Goal: Task Accomplishment & Management: Manage account settings

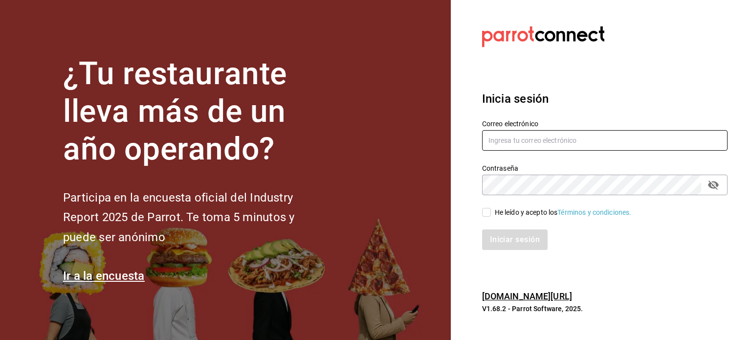
click at [524, 139] on input "text" at bounding box center [604, 140] width 245 height 21
type input "restaurant.dimitris@gmail.com"
click at [486, 214] on input "He leído y acepto los Términos y condiciones." at bounding box center [486, 212] width 9 height 9
checkbox input "true"
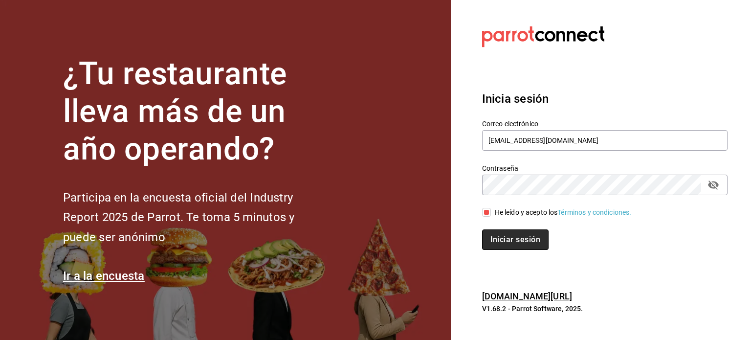
click at [503, 230] on button "Iniciar sesión" at bounding box center [515, 239] width 66 height 21
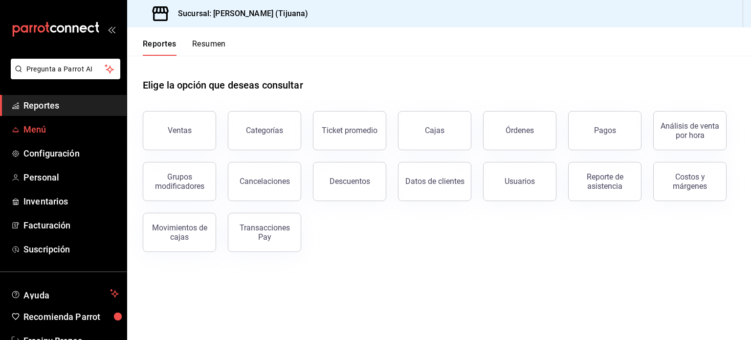
click at [36, 134] on span "Menú" at bounding box center [70, 129] width 95 height 13
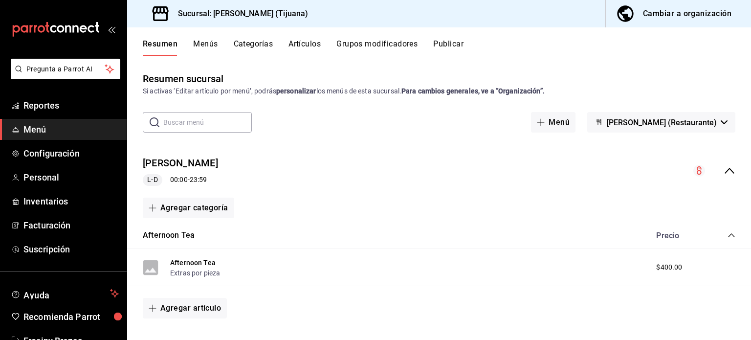
click at [36, 134] on span "Menú" at bounding box center [70, 129] width 95 height 13
click at [665, 12] on div "Cambiar a organización" at bounding box center [687, 14] width 89 height 14
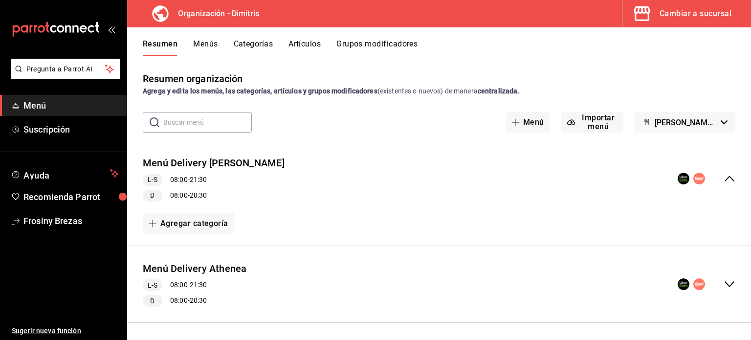
scroll to position [80, 0]
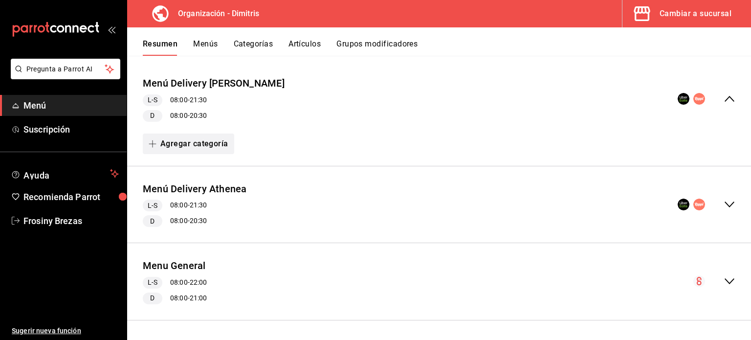
click at [188, 145] on button "Agregar categoría" at bounding box center [188, 143] width 91 height 21
click at [370, 101] on div at bounding box center [375, 170] width 751 height 340
click at [724, 199] on icon "collapse-menu-row" at bounding box center [730, 205] width 12 height 12
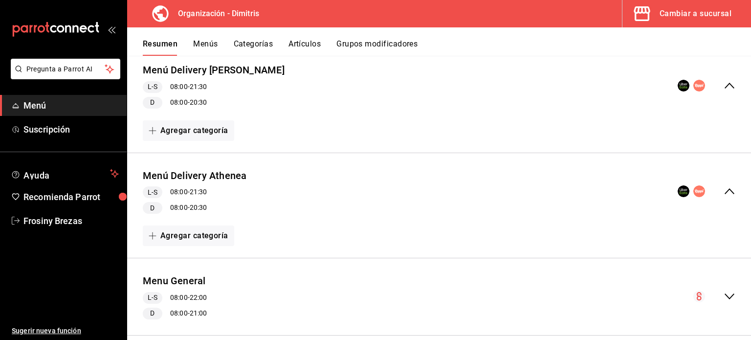
scroll to position [108, 0]
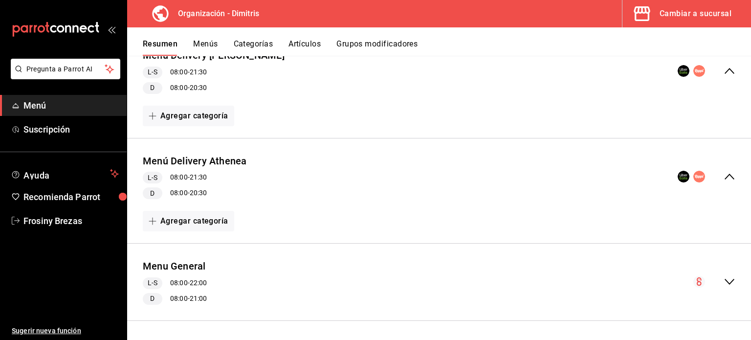
click at [725, 175] on icon "collapse-menu-row" at bounding box center [730, 177] width 10 height 6
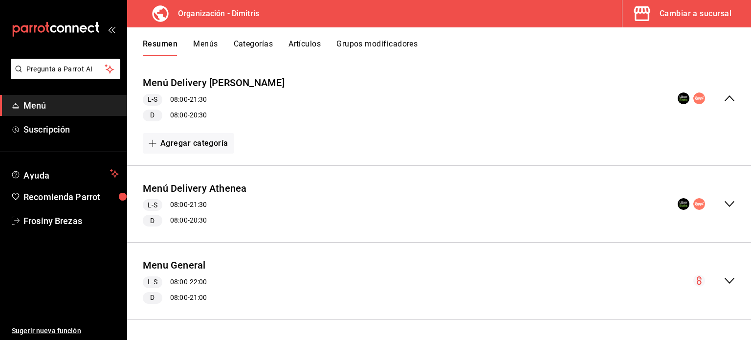
scroll to position [80, 0]
click at [724, 207] on icon "collapse-menu-row" at bounding box center [730, 205] width 12 height 12
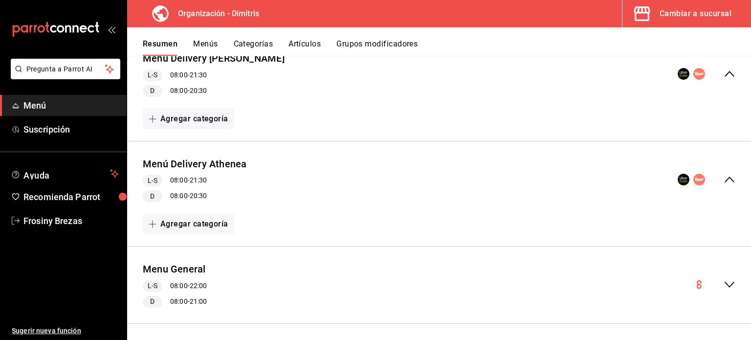
scroll to position [108, 0]
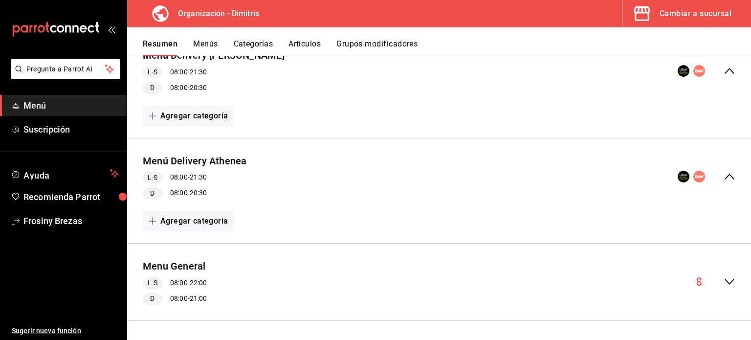
click at [724, 280] on icon "collapse-menu-row" at bounding box center [730, 282] width 12 height 12
click at [724, 281] on icon "collapse-menu-row" at bounding box center [730, 282] width 12 height 12
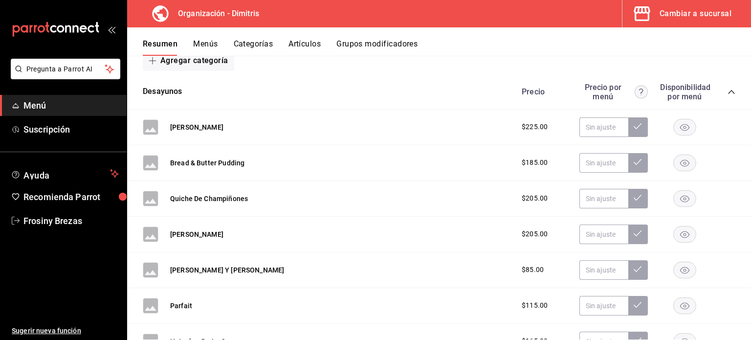
scroll to position [377, 0]
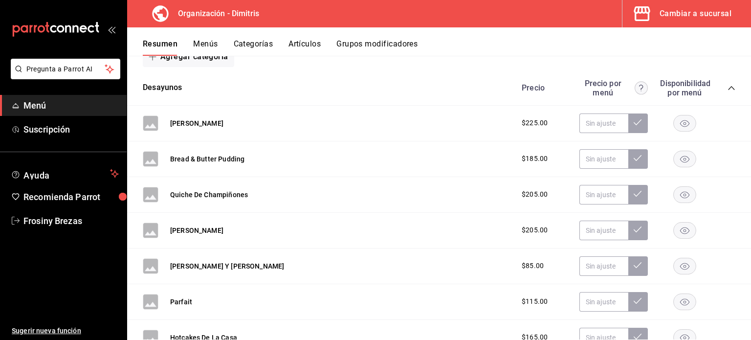
click at [728, 89] on icon "collapse-category-row" at bounding box center [732, 88] width 8 height 8
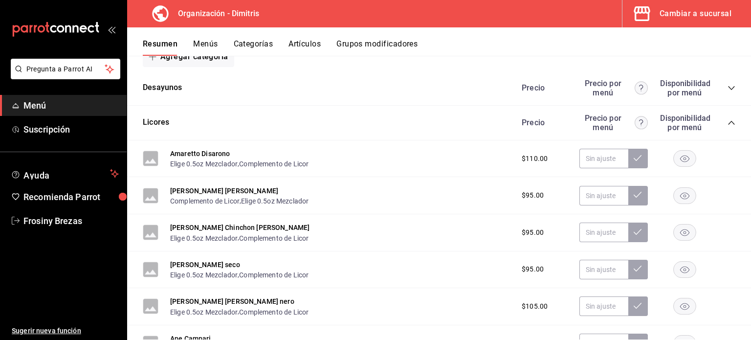
click at [728, 119] on icon "collapse-category-row" at bounding box center [732, 123] width 8 height 8
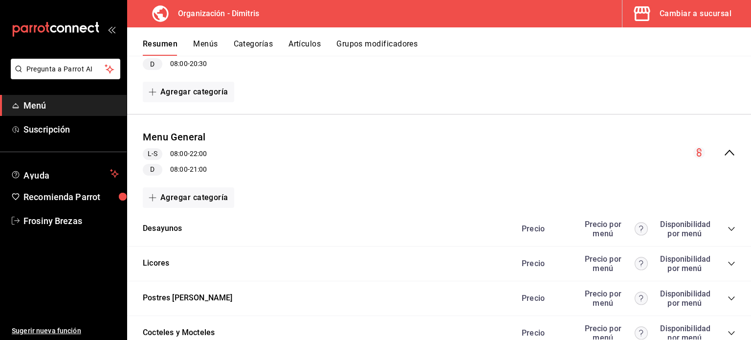
scroll to position [236, 0]
click at [725, 153] on icon "collapse-menu-row" at bounding box center [730, 153] width 10 height 6
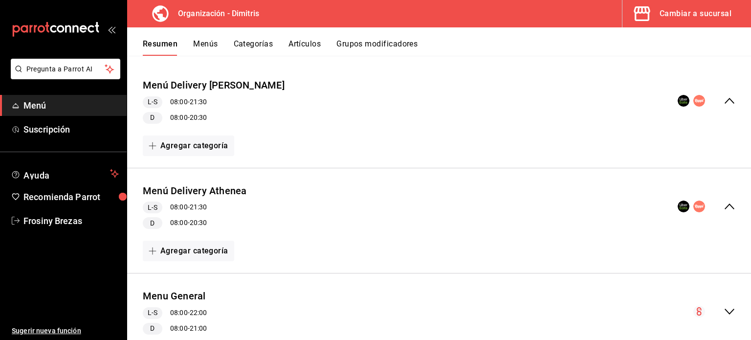
scroll to position [77, 0]
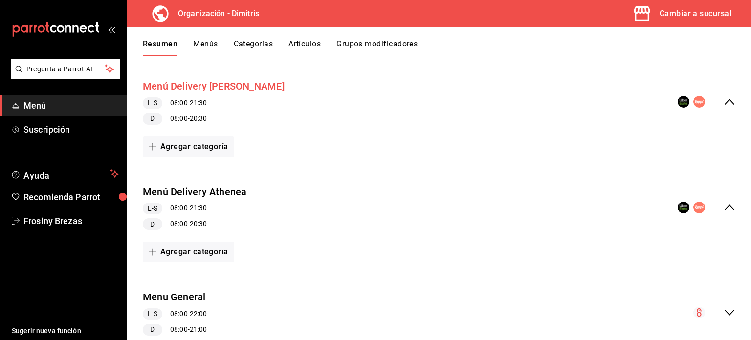
click at [214, 87] on button "Menú Delivery [PERSON_NAME]" at bounding box center [214, 86] width 142 height 14
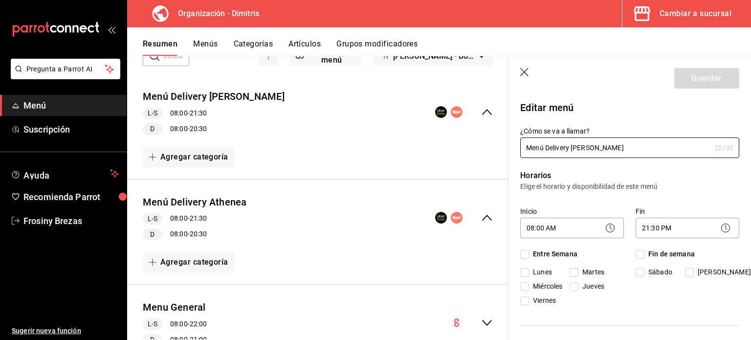
checkbox input "true"
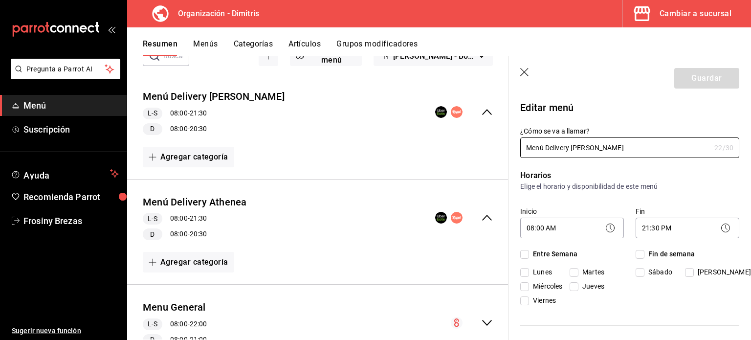
checkbox input "true"
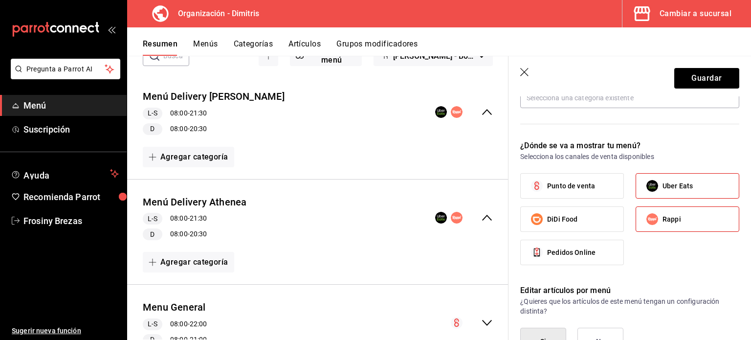
scroll to position [467, 0]
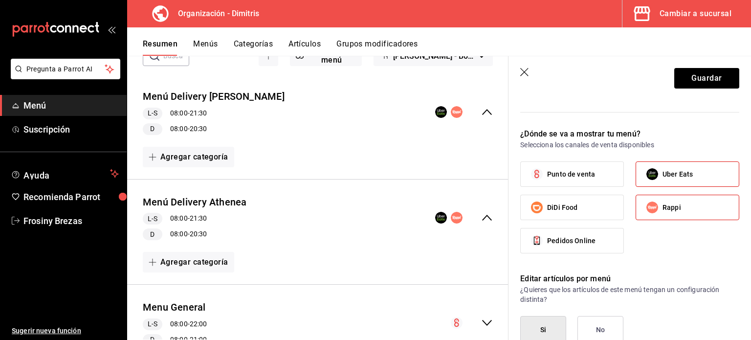
click at [519, 71] on header "Guardar" at bounding box center [630, 76] width 243 height 40
click at [527, 72] on icon "button" at bounding box center [525, 73] width 10 height 10
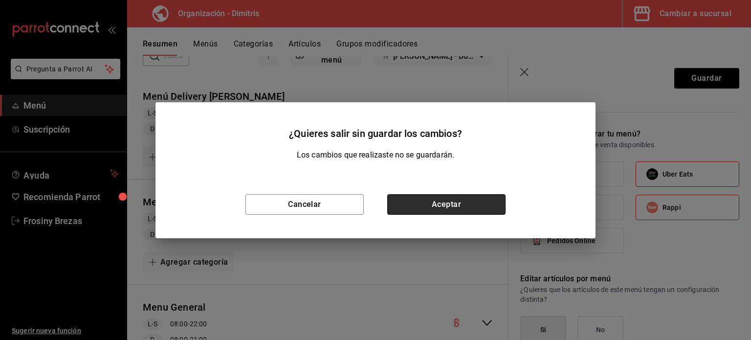
click at [417, 205] on button "Aceptar" at bounding box center [446, 204] width 118 height 21
checkbox input "false"
type input "1755622869960"
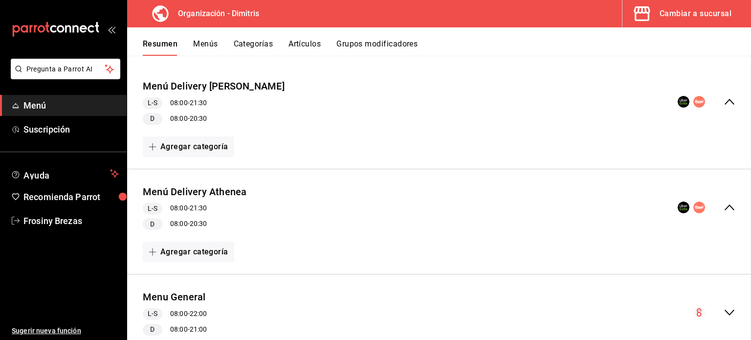
checkbox input "false"
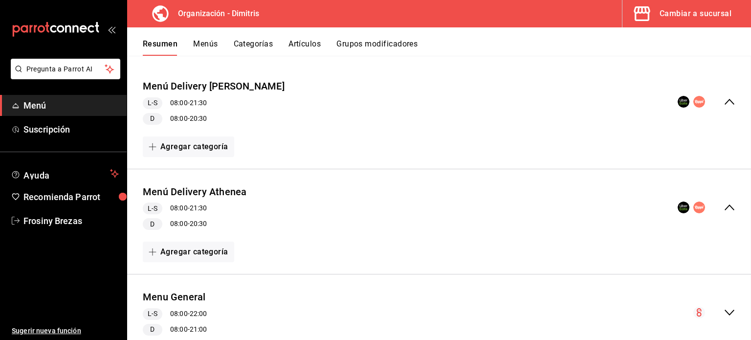
checkbox input "false"
click at [178, 144] on button "Agregar categoría" at bounding box center [188, 146] width 91 height 21
click at [188, 174] on li "Categoría existente" at bounding box center [185, 172] width 84 height 24
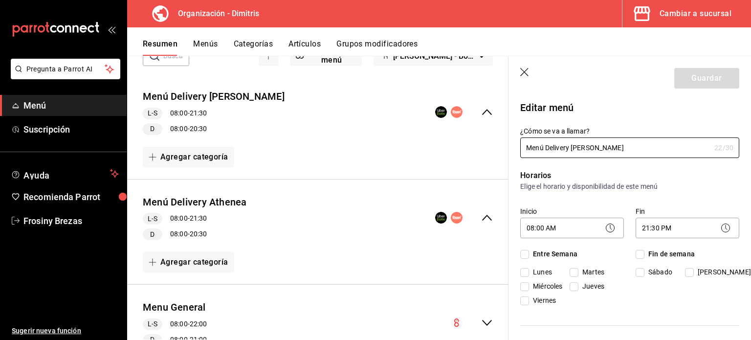
checkbox input "true"
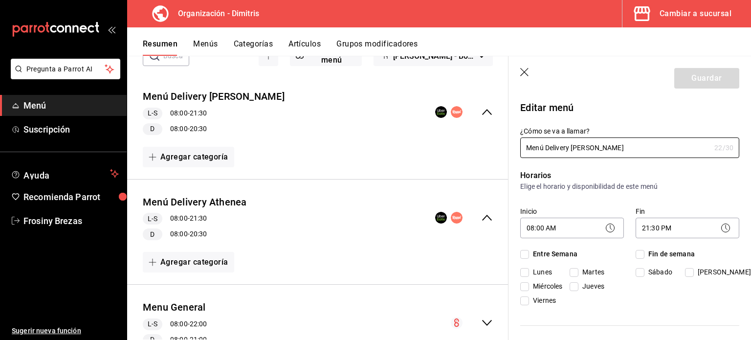
checkbox input "true"
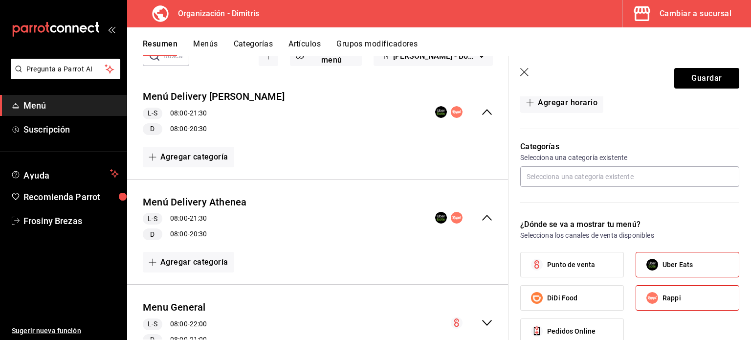
scroll to position [377, 0]
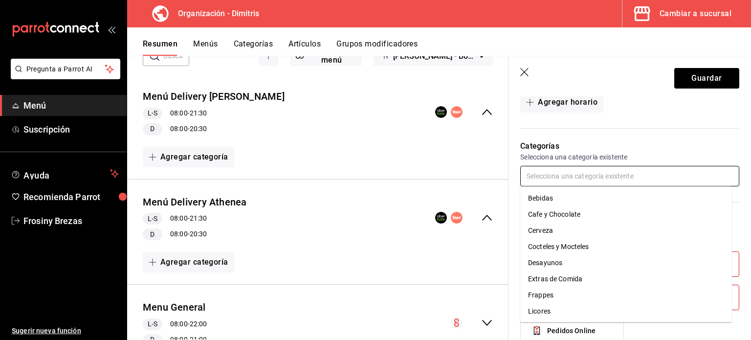
click at [557, 176] on input "text" at bounding box center [629, 176] width 219 height 21
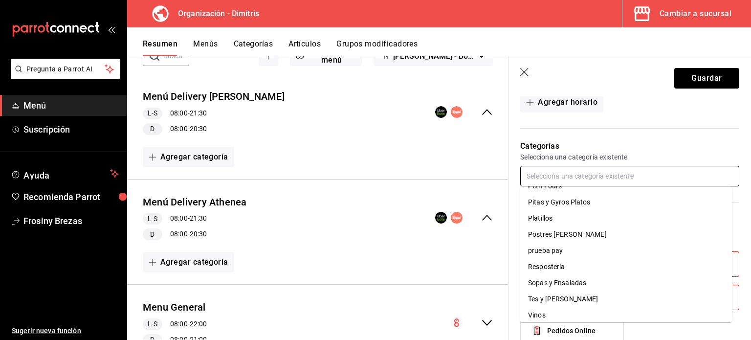
scroll to position [194, 0]
click at [577, 277] on li "Sopas y Ensaladas" at bounding box center [626, 278] width 212 height 16
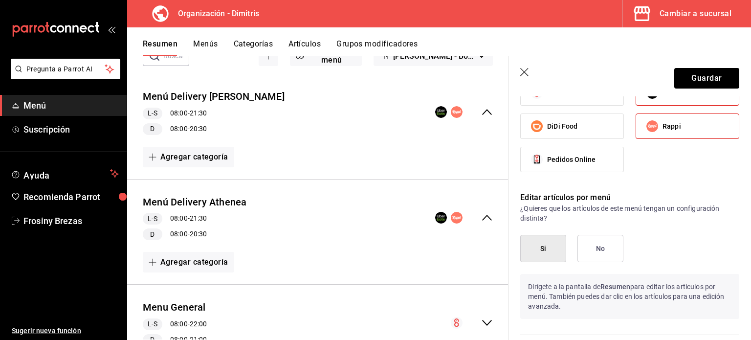
scroll to position [583, 0]
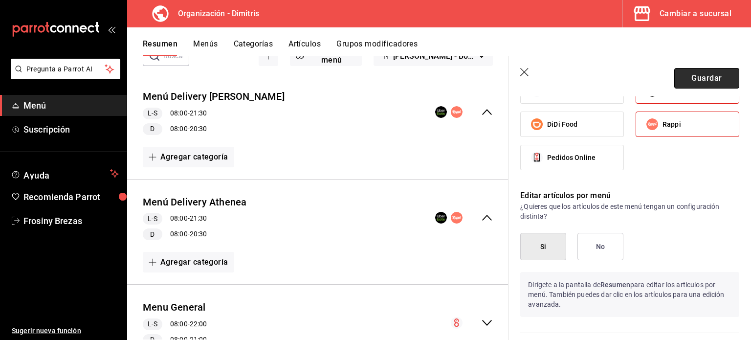
click at [698, 79] on button "Guardar" at bounding box center [706, 78] width 65 height 21
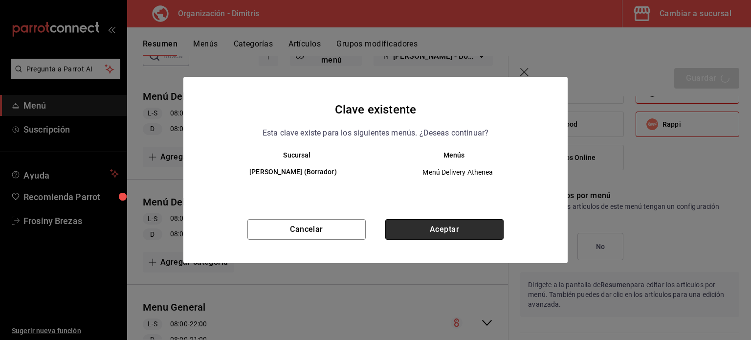
click at [452, 238] on button "Aceptar" at bounding box center [444, 229] width 118 height 21
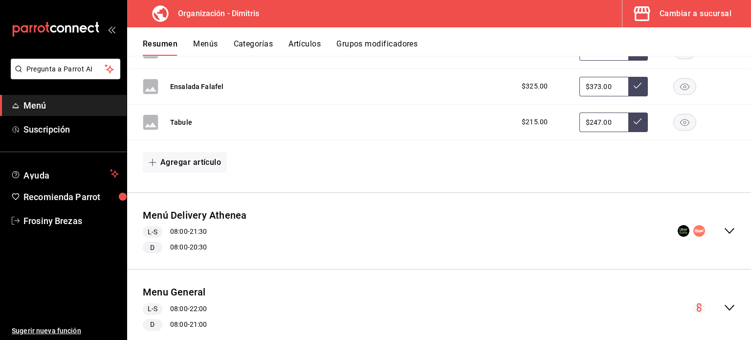
scroll to position [407, 0]
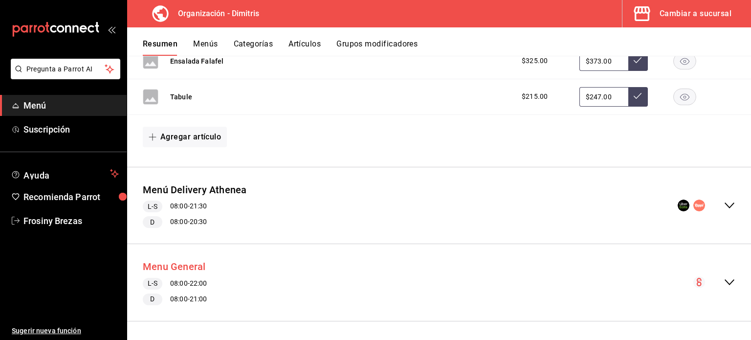
click at [185, 267] on button "Menu General" at bounding box center [174, 267] width 63 height 14
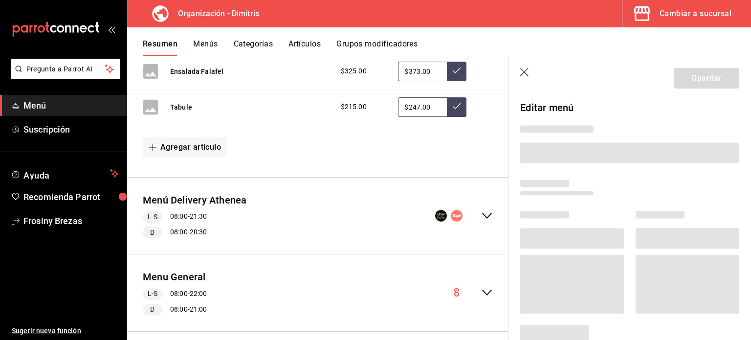
click at [307, 42] on button "Artículos" at bounding box center [304, 47] width 32 height 17
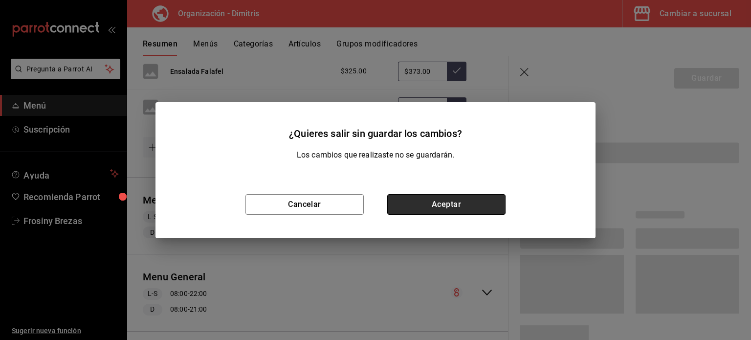
click at [401, 206] on button "Aceptar" at bounding box center [446, 204] width 118 height 21
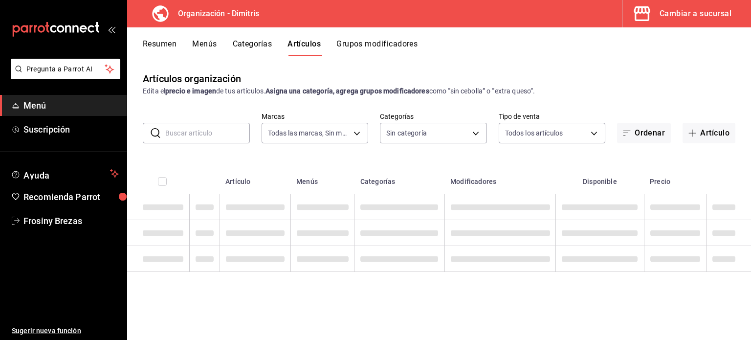
type input "317daab7-dfab-4307-9e12-935137646369"
click at [210, 129] on input "text" at bounding box center [207, 133] width 85 height 20
type input "fad5bf19-ac35-4369-abfc-26ce97a05b06,1a0e4e48-3a83-4d7b-81fd-4b5db3218b24,fc725…"
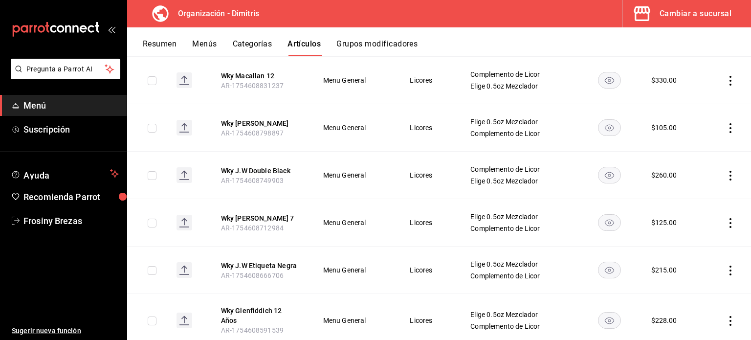
scroll to position [445, 0]
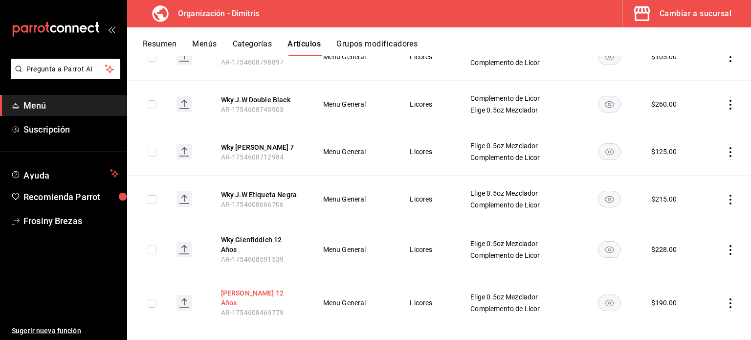
type input "wky"
click at [264, 289] on button "[PERSON_NAME] 12 Años" at bounding box center [260, 298] width 78 height 20
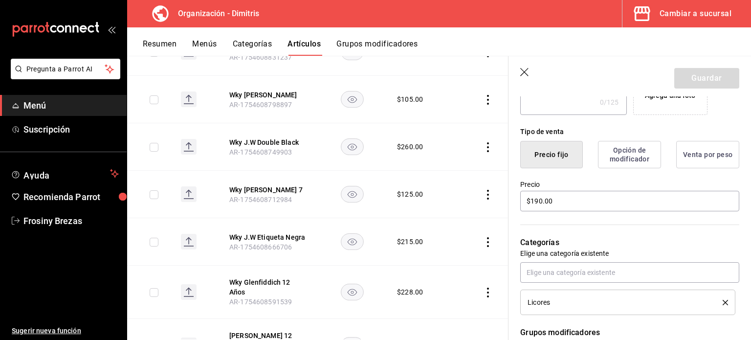
scroll to position [213, 0]
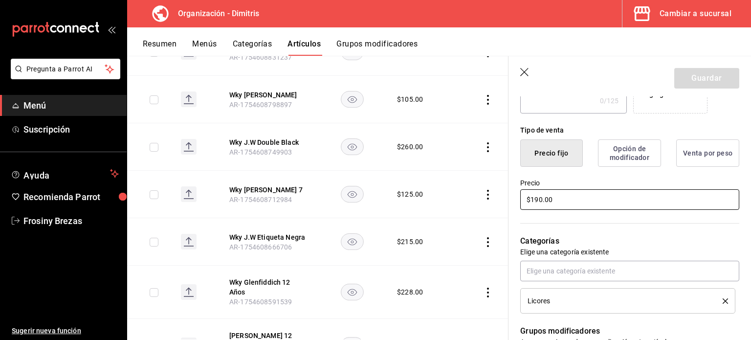
click at [539, 199] on input "$190.00" at bounding box center [629, 199] width 219 height 21
type input "$195.00"
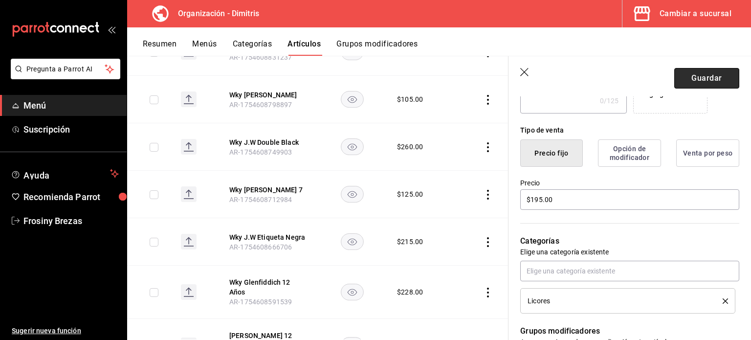
click at [684, 76] on button "Guardar" at bounding box center [706, 78] width 65 height 21
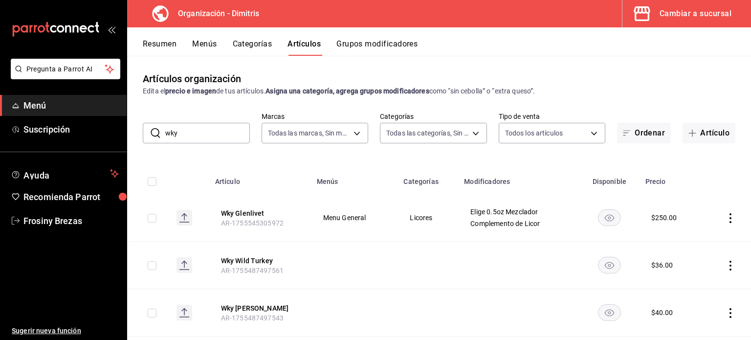
click at [208, 43] on button "Menús" at bounding box center [204, 47] width 24 height 17
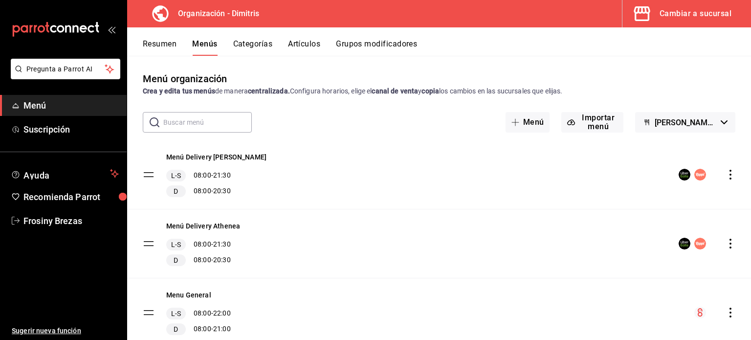
click at [310, 181] on div "Menú Delivery [PERSON_NAME] L-S 08:00 - 21:30 D 08:00 - 20:30" at bounding box center [439, 174] width 624 height 68
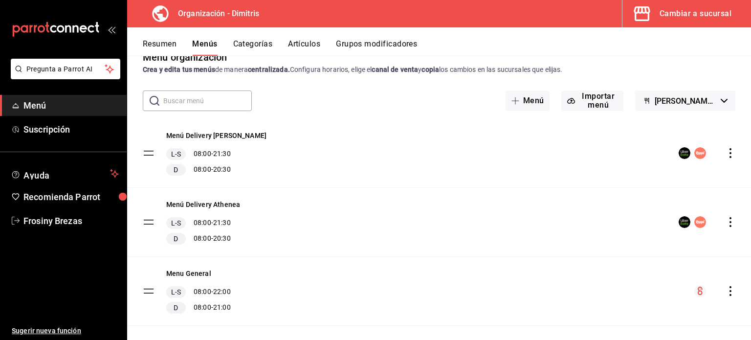
scroll to position [22, 0]
click at [166, 44] on button "Resumen" at bounding box center [160, 47] width 34 height 17
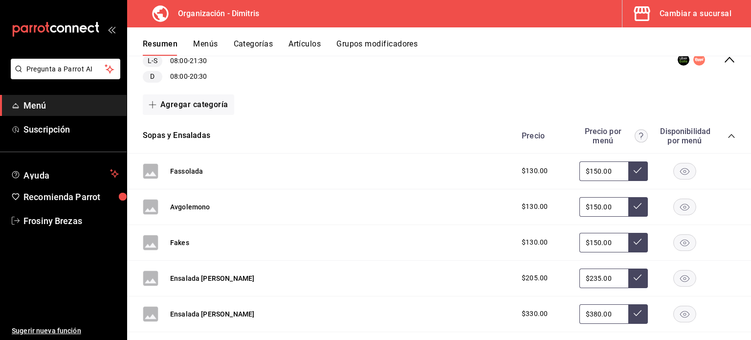
scroll to position [119, 0]
click at [718, 133] on div "Precio Precio por menú Disponibilidad por menú" at bounding box center [623, 135] width 223 height 19
click at [728, 134] on icon "collapse-category-row" at bounding box center [731, 135] width 6 height 4
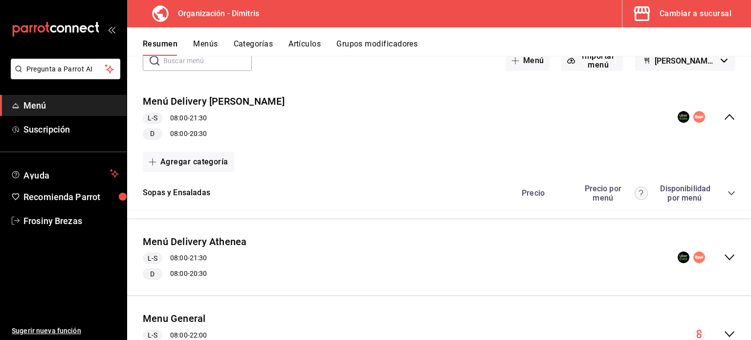
scroll to position [59, 0]
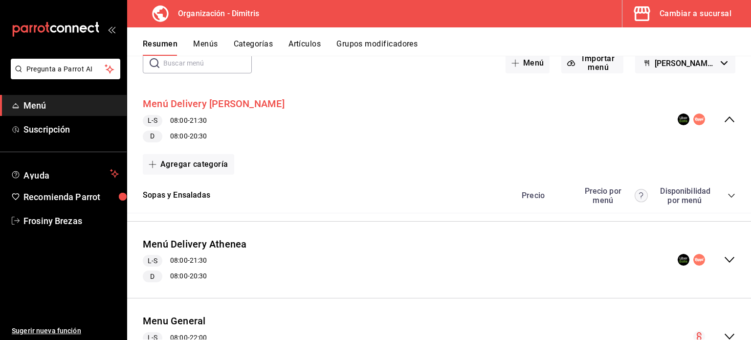
click at [204, 103] on button "Menú Delivery [PERSON_NAME]" at bounding box center [214, 104] width 142 height 14
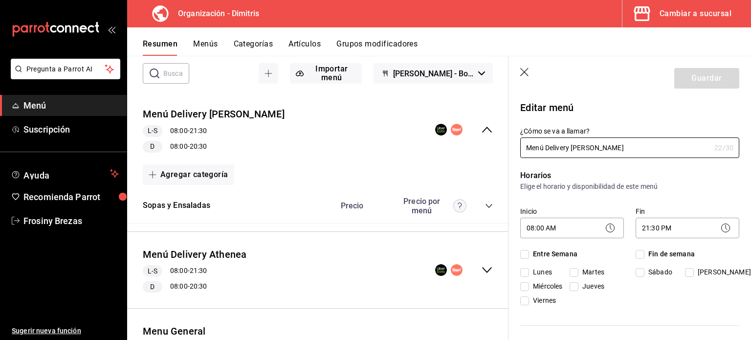
checkbox input "true"
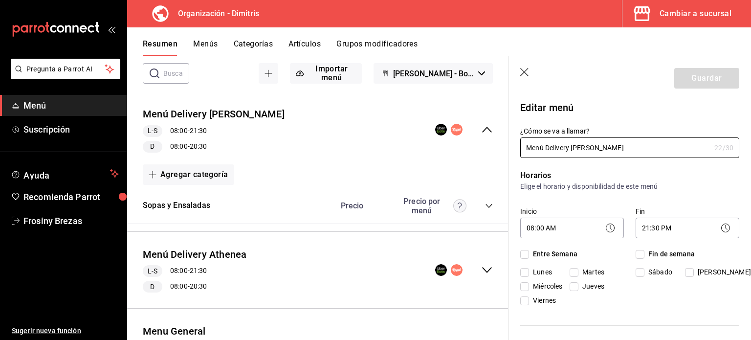
checkbox input "true"
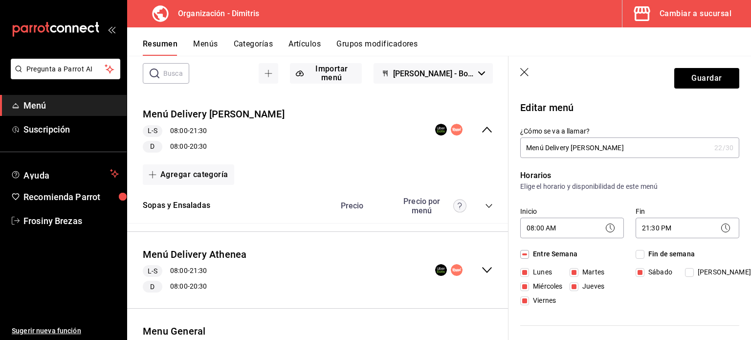
click at [527, 73] on icon "button" at bounding box center [525, 73] width 10 height 10
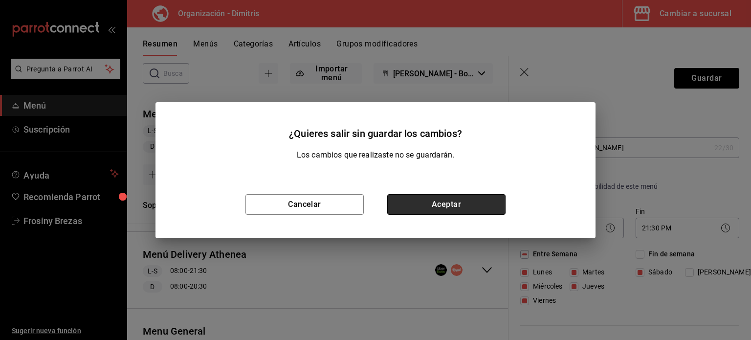
click at [443, 203] on button "Aceptar" at bounding box center [446, 204] width 118 height 21
checkbox input "false"
type input "1755623698002"
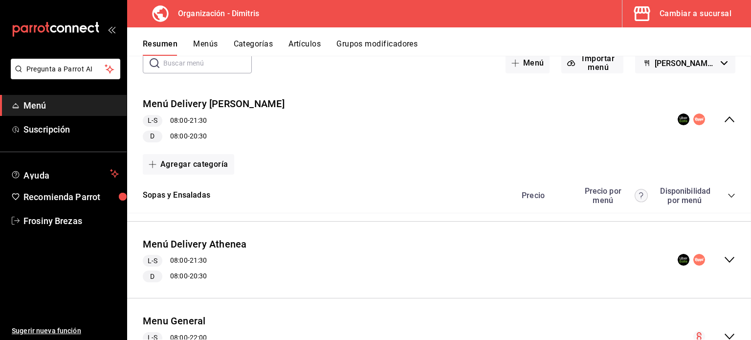
checkbox input "false"
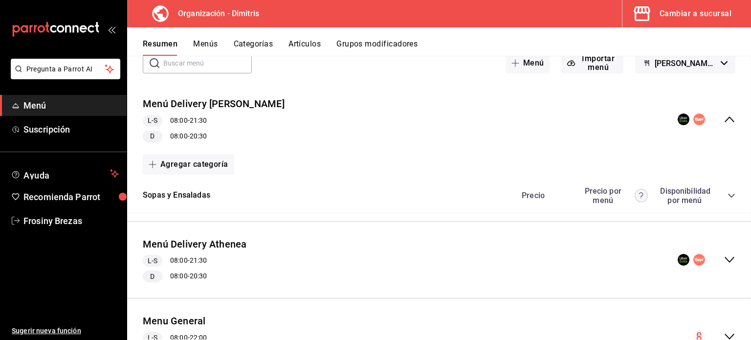
checkbox input "false"
click at [200, 168] on button "Agregar categoría" at bounding box center [188, 164] width 91 height 21
click at [204, 192] on li "Categoría existente" at bounding box center [185, 190] width 84 height 24
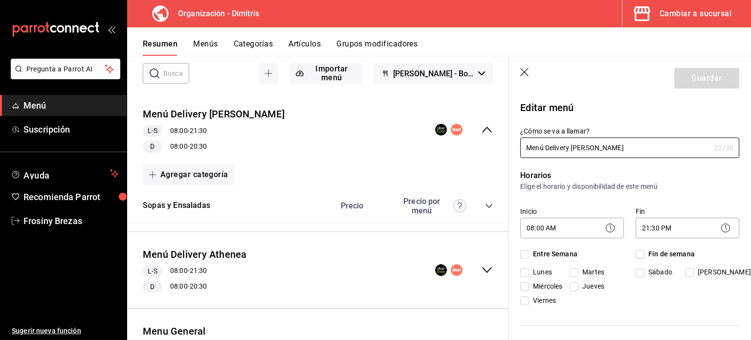
checkbox input "true"
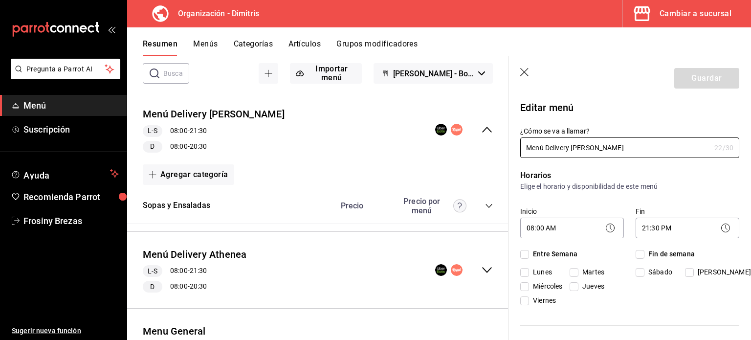
checkbox input "true"
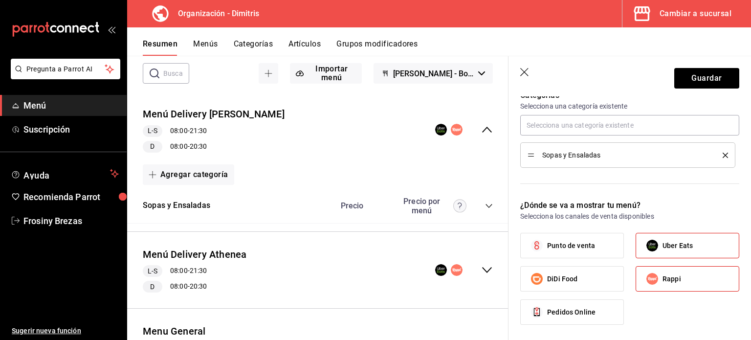
scroll to position [430, 0]
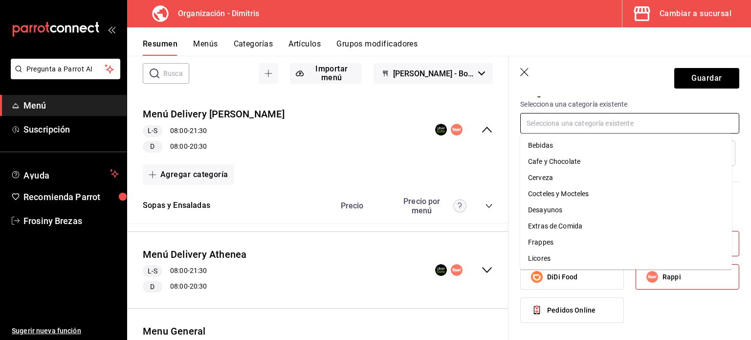
click at [576, 117] on input "text" at bounding box center [629, 123] width 219 height 21
type input "pl"
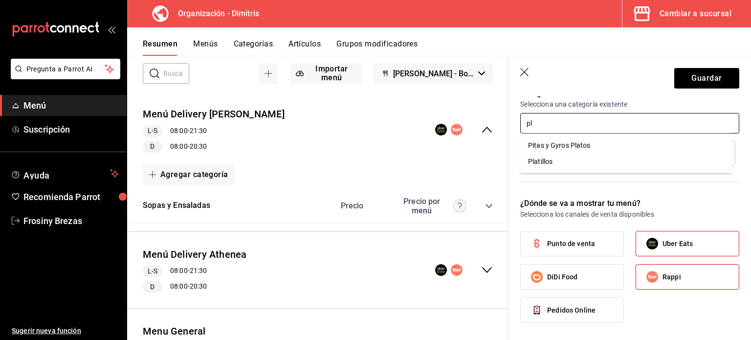
click at [583, 160] on li "Platillos" at bounding box center [626, 162] width 212 height 16
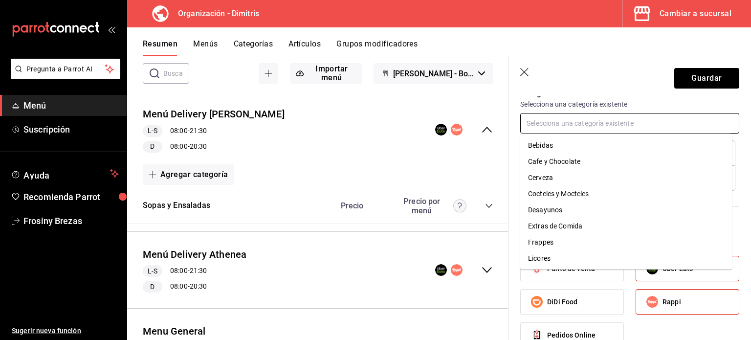
click at [563, 115] on input "text" at bounding box center [629, 123] width 219 height 21
type input "pi"
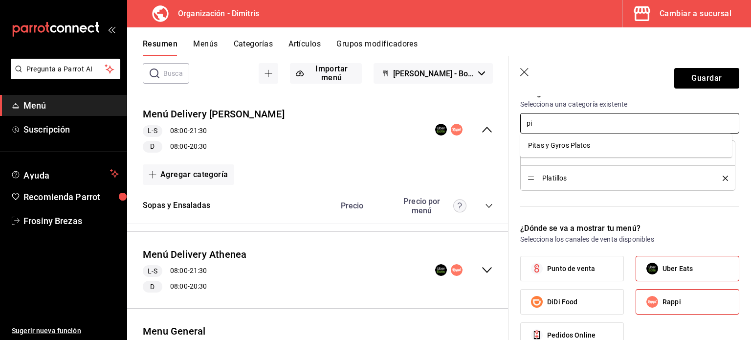
click at [575, 149] on li "Pitas y Gyros Platos" at bounding box center [626, 145] width 212 height 16
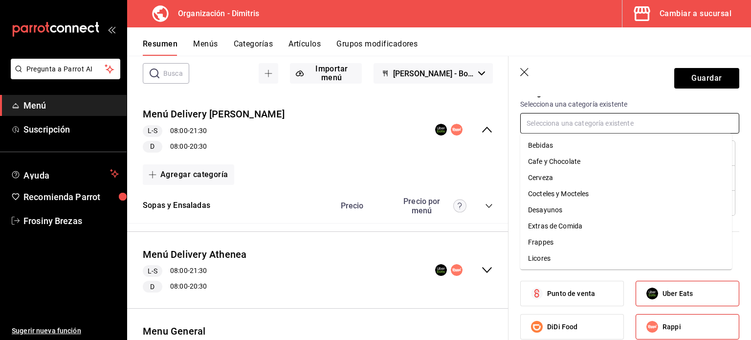
click at [567, 127] on input "text" at bounding box center [629, 123] width 219 height 21
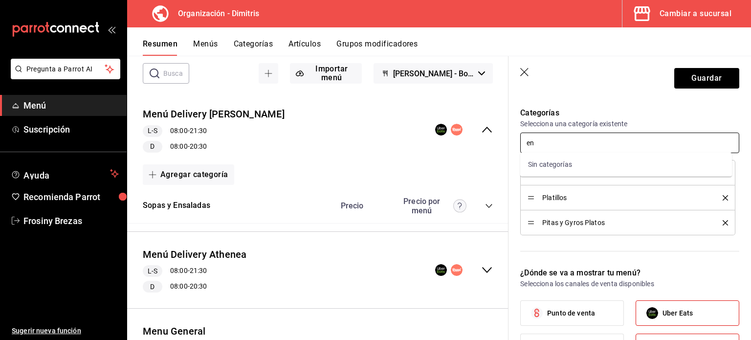
scroll to position [411, 0]
type input "e"
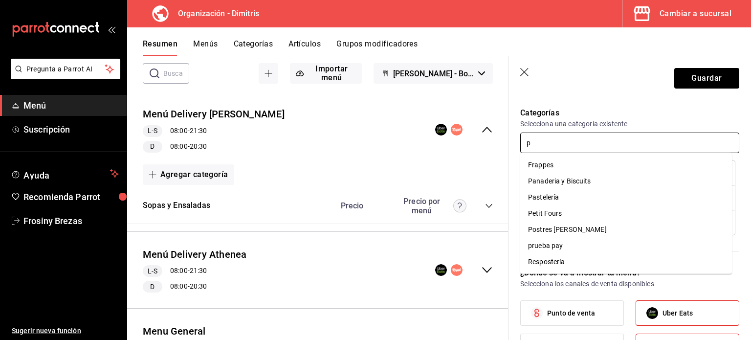
type input "po"
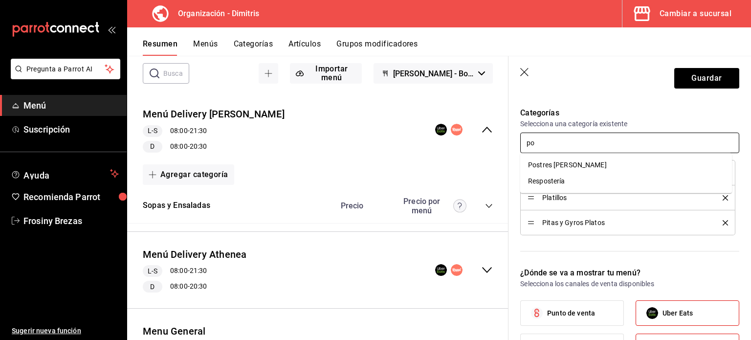
click at [581, 168] on li "Postres [PERSON_NAME]" at bounding box center [626, 165] width 212 height 16
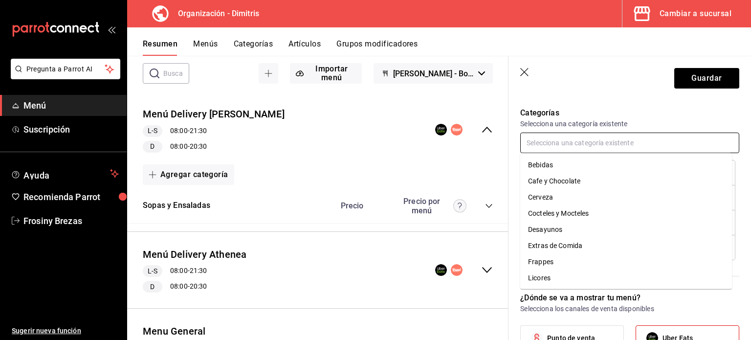
click at [567, 146] on input "text" at bounding box center [629, 143] width 219 height 21
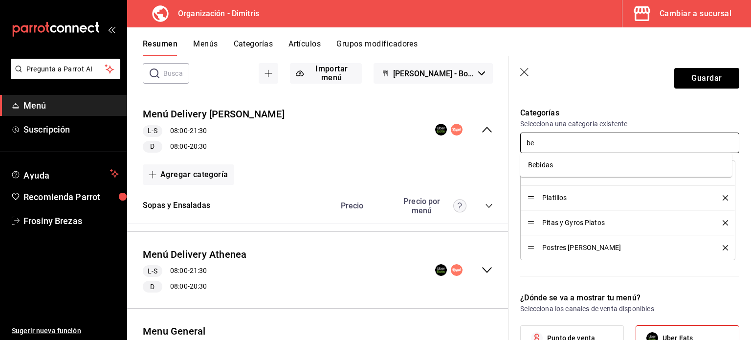
type input "beb"
click at [565, 161] on li "Bebidas" at bounding box center [626, 165] width 212 height 16
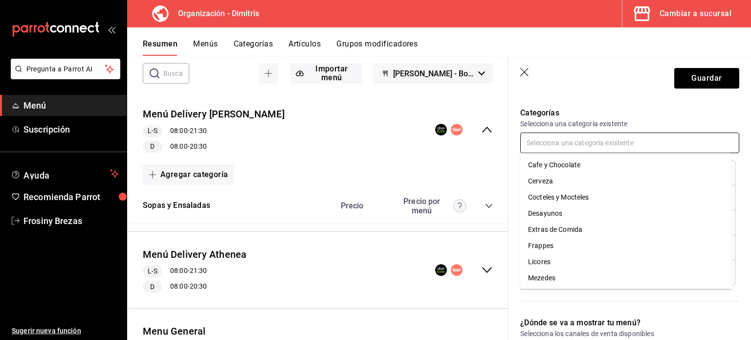
click at [554, 144] on input "text" at bounding box center [629, 143] width 219 height 21
type input "ex"
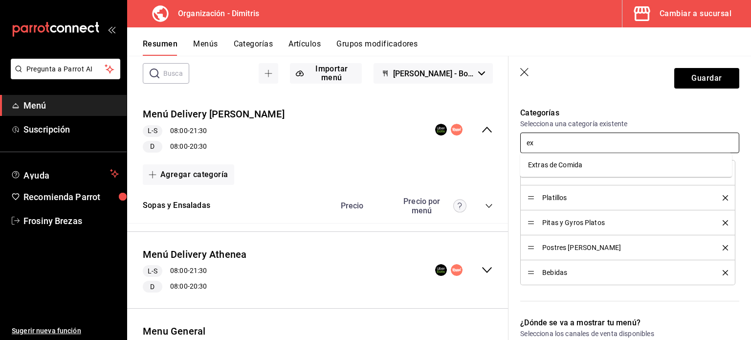
click at [563, 169] on li "Extras de Comida" at bounding box center [626, 165] width 212 height 16
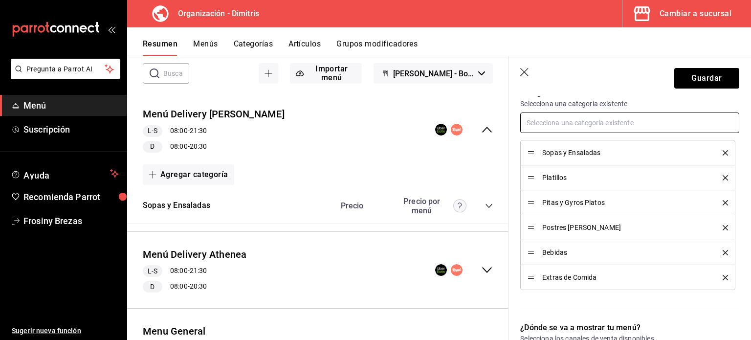
scroll to position [432, 0]
type input "m"
click at [561, 157] on li "Mezedes" at bounding box center [626, 160] width 212 height 16
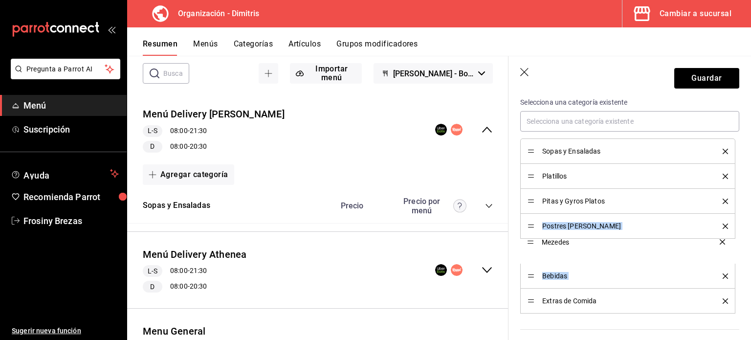
drag, startPoint x: 530, startPoint y: 300, endPoint x: 524, endPoint y: 217, distance: 82.9
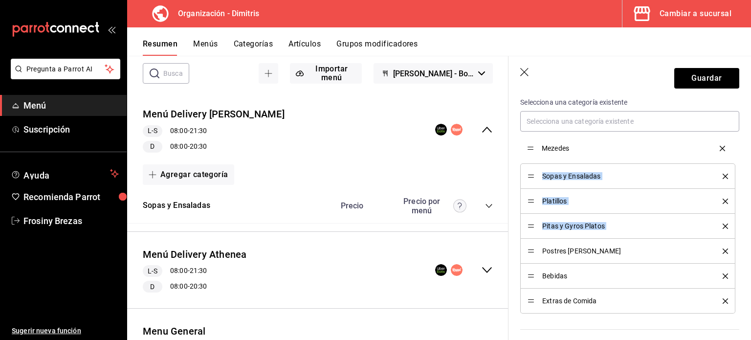
drag, startPoint x: 530, startPoint y: 223, endPoint x: 526, endPoint y: 146, distance: 77.8
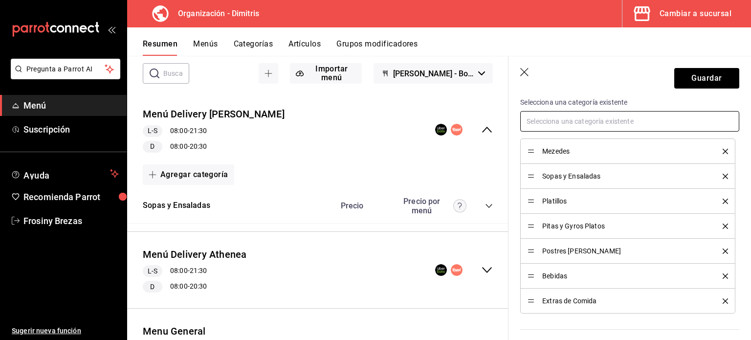
click at [558, 121] on input "text" at bounding box center [629, 121] width 219 height 21
type input "des"
click at [561, 142] on li "Desayunos" at bounding box center [626, 143] width 212 height 16
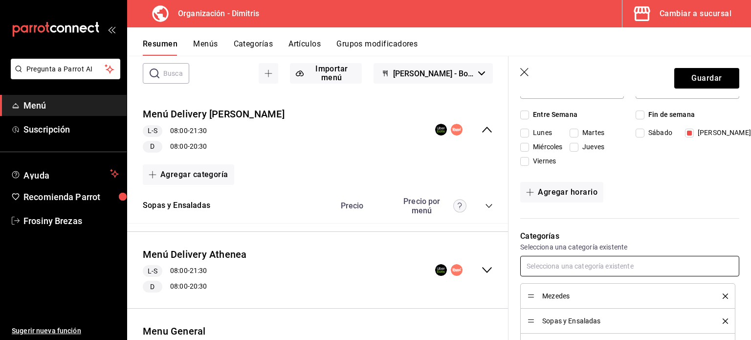
scroll to position [268, 0]
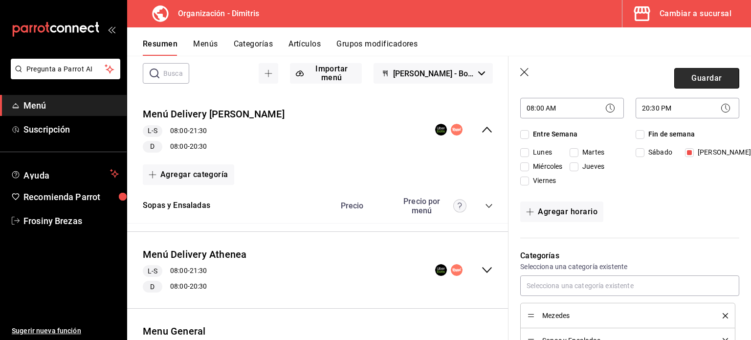
click at [684, 82] on button "Guardar" at bounding box center [706, 78] width 65 height 21
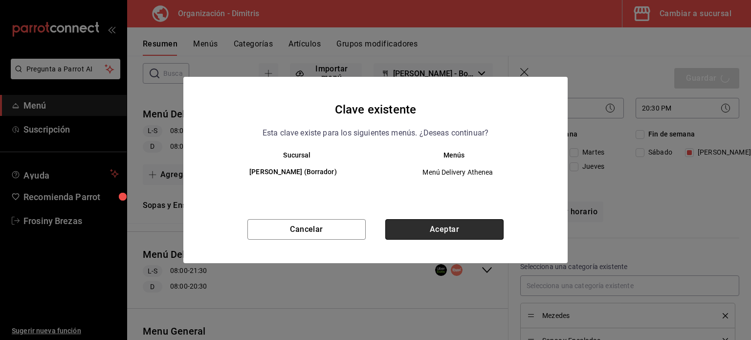
click at [460, 224] on button "Aceptar" at bounding box center [444, 229] width 118 height 21
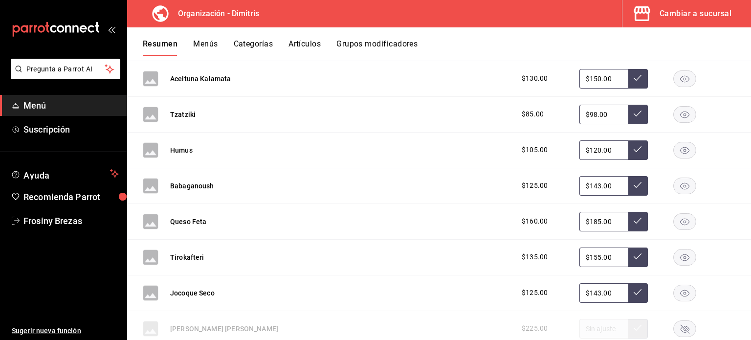
scroll to position [143, 0]
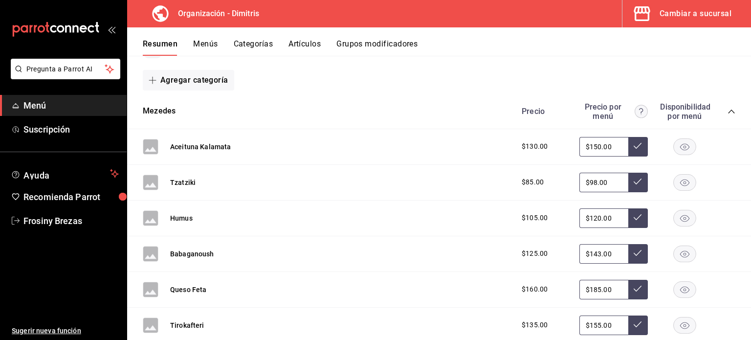
click at [728, 109] on div "Mezedes Precio Precio por menú Disponibilidad por menú" at bounding box center [439, 111] width 624 height 35
click at [728, 111] on icon "collapse-category-row" at bounding box center [732, 112] width 8 height 8
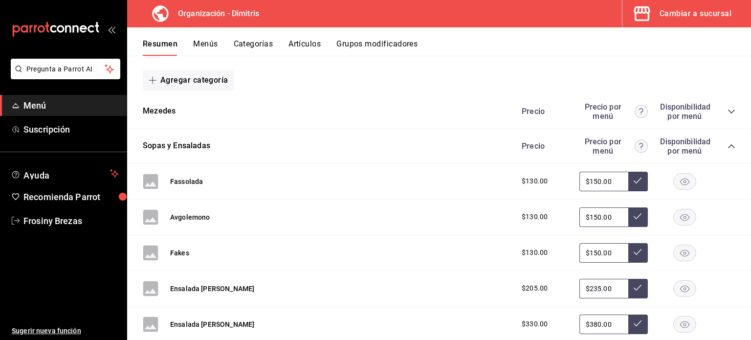
click at [728, 144] on icon "collapse-category-row" at bounding box center [732, 146] width 8 height 8
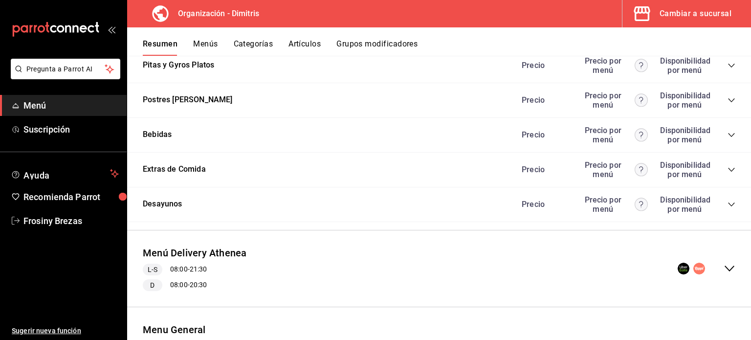
scroll to position [358, 0]
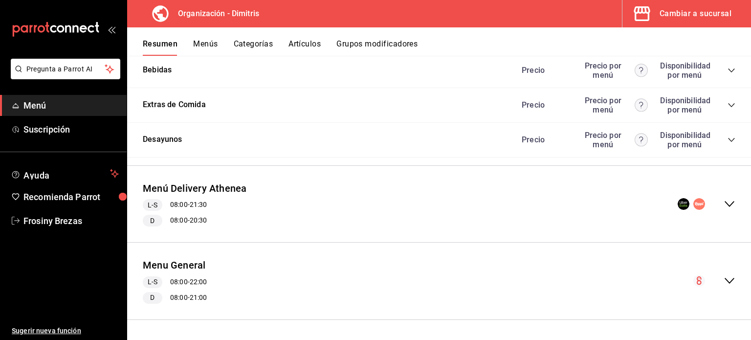
click at [724, 205] on icon "collapse-menu-row" at bounding box center [730, 204] width 12 height 12
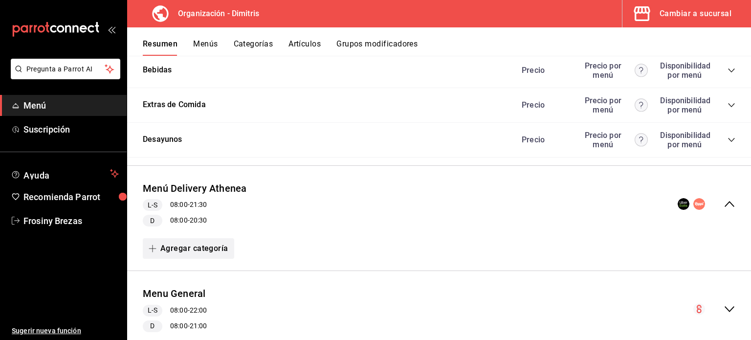
click at [182, 250] on button "Agregar categoría" at bounding box center [188, 248] width 91 height 21
click at [196, 275] on li "Categoría existente" at bounding box center [185, 275] width 84 height 24
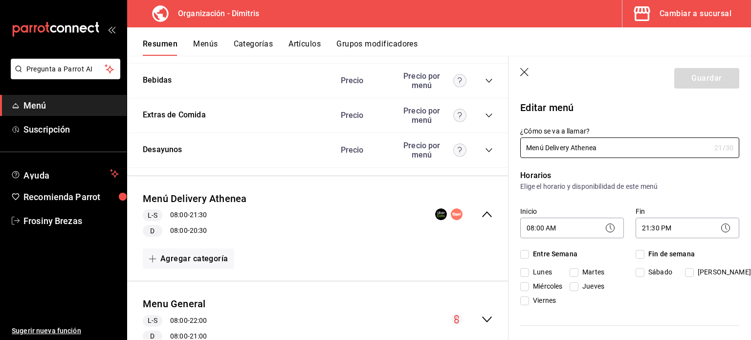
checkbox input "true"
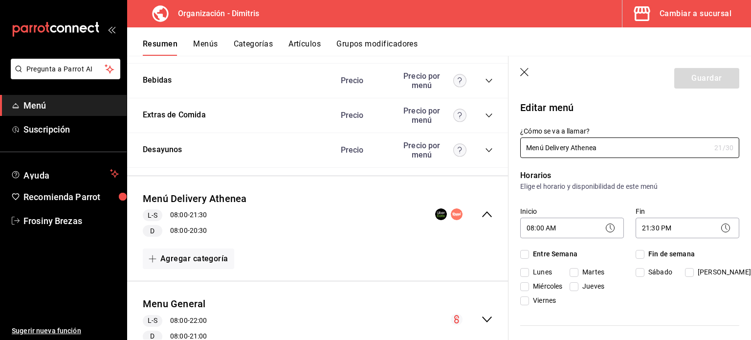
checkbox input "true"
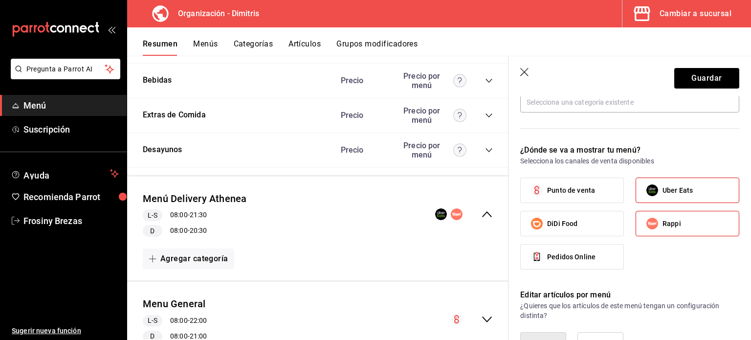
scroll to position [417, 0]
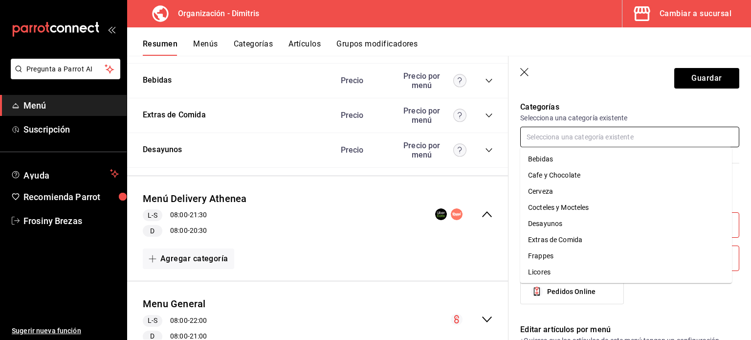
click at [582, 134] on input "text" at bounding box center [629, 137] width 219 height 21
click at [577, 172] on li "Cafe y Chocolate" at bounding box center [626, 175] width 212 height 16
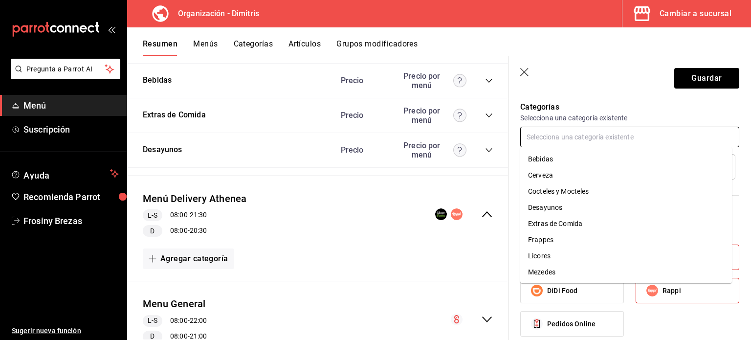
click at [559, 138] on input "text" at bounding box center [629, 137] width 219 height 21
click at [571, 236] on li "Frappes" at bounding box center [626, 240] width 212 height 16
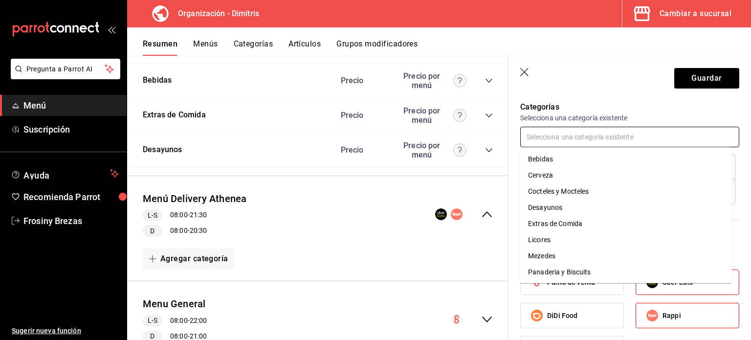
click at [550, 138] on input "text" at bounding box center [629, 137] width 219 height 21
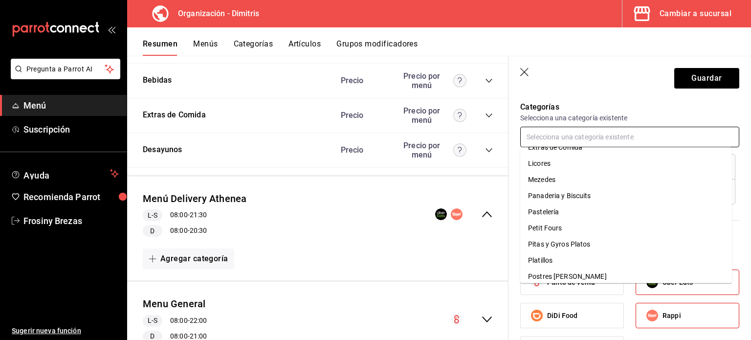
scroll to position [84, 0]
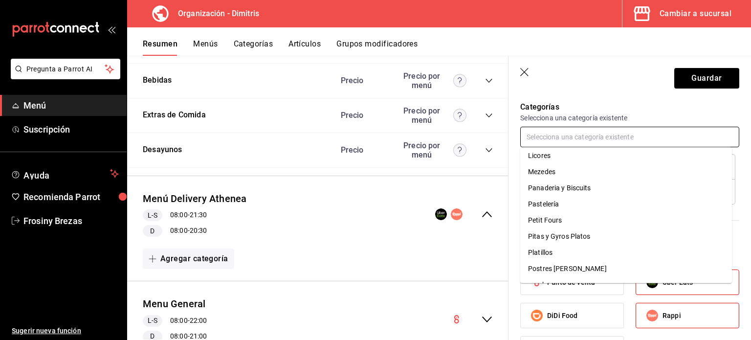
click at [572, 187] on li "Panaderia y Biscuits" at bounding box center [626, 188] width 212 height 16
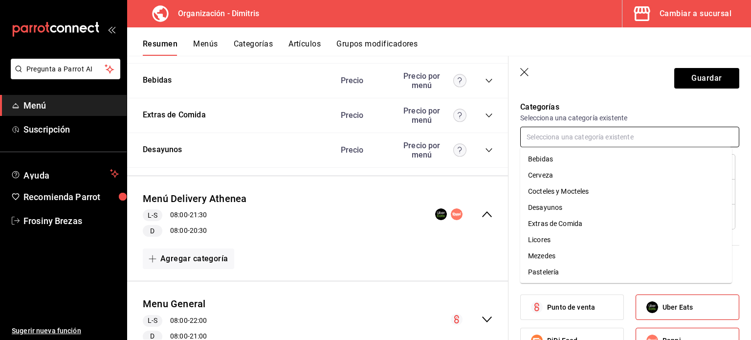
click at [566, 140] on input "text" at bounding box center [629, 137] width 219 height 21
click at [568, 268] on li "Pastelería" at bounding box center [626, 272] width 212 height 16
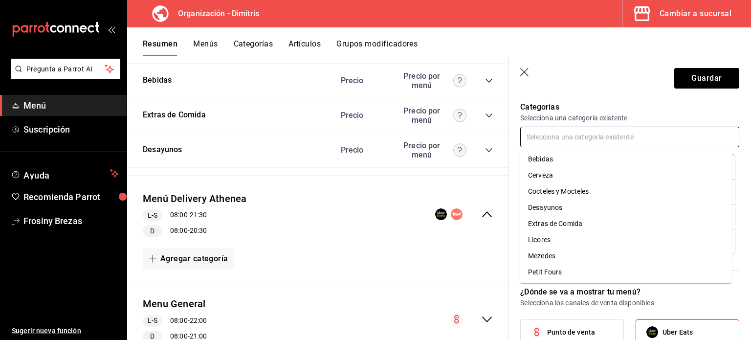
click at [553, 139] on input "text" at bounding box center [629, 137] width 219 height 21
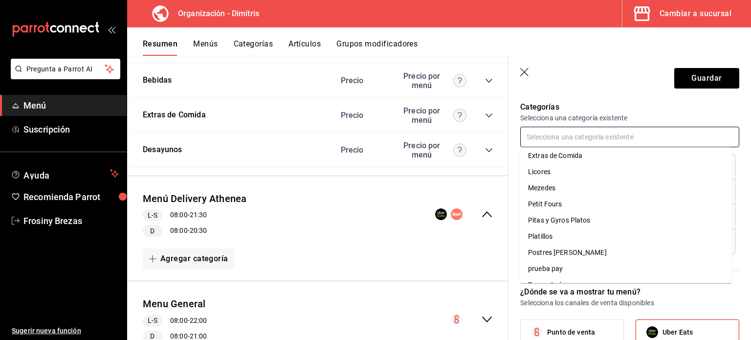
scroll to position [70, 0]
click at [555, 198] on li "Petit Fours" at bounding box center [626, 202] width 212 height 16
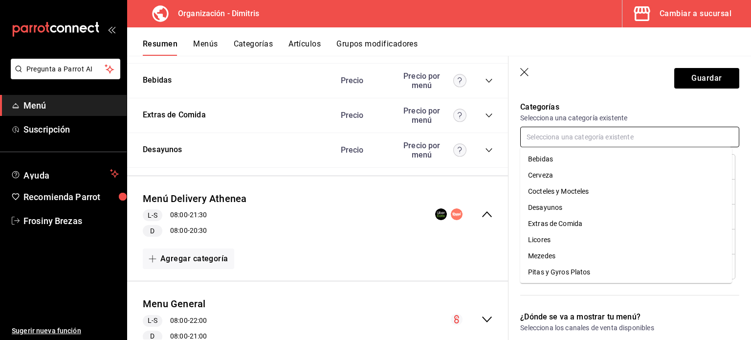
click at [564, 135] on input "text" at bounding box center [629, 137] width 219 height 21
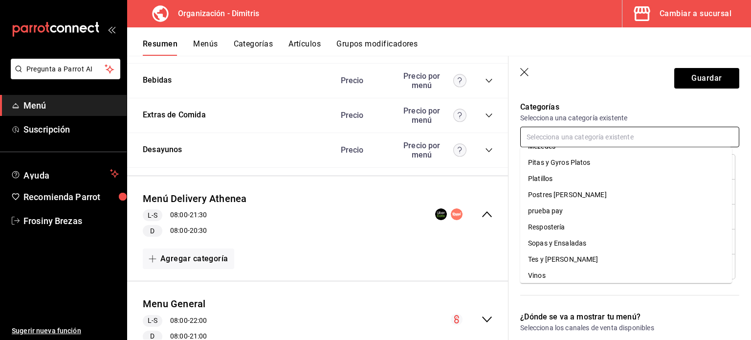
scroll to position [113, 0]
click at [552, 222] on li "Respostería" at bounding box center [626, 223] width 212 height 16
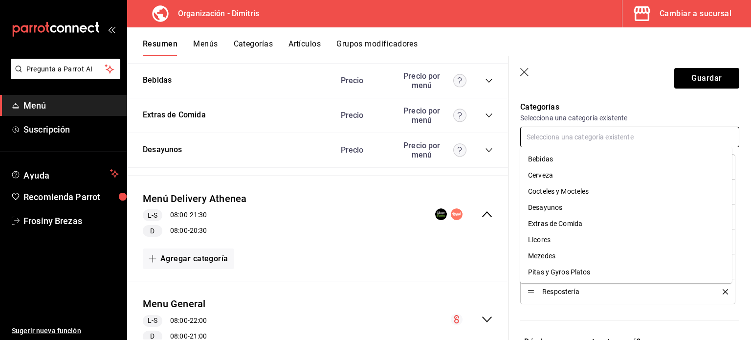
click at [546, 133] on input "text" at bounding box center [629, 137] width 219 height 21
type input "t"
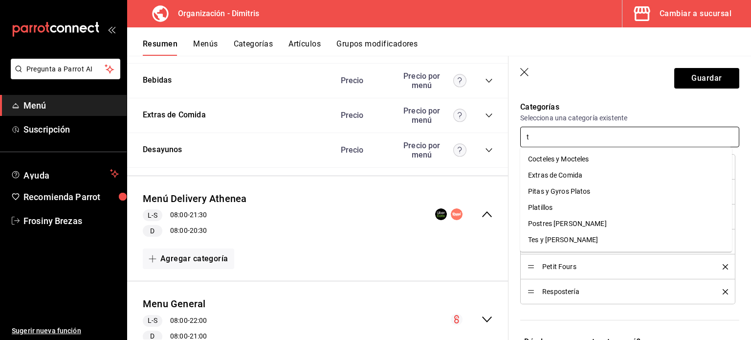
click at [559, 239] on li "Tes y [PERSON_NAME]" at bounding box center [626, 240] width 212 height 16
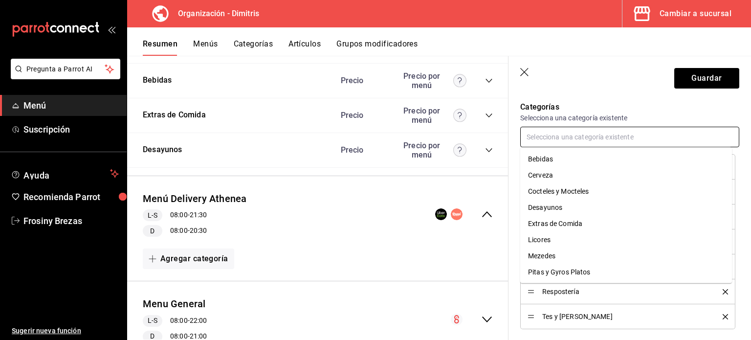
click at [550, 131] on input "text" at bounding box center [629, 137] width 219 height 21
type input "d"
click at [559, 176] on li "Desayunos" at bounding box center [626, 175] width 212 height 16
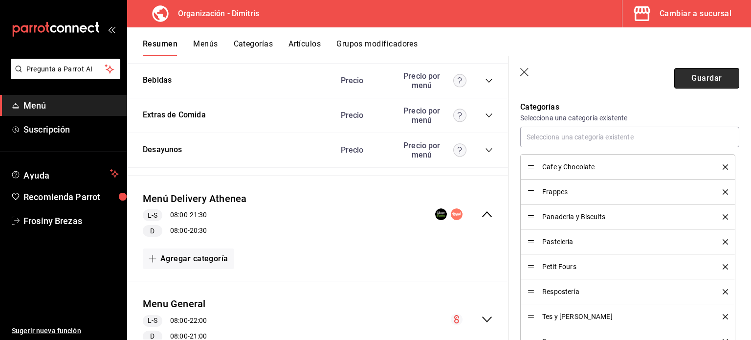
click at [686, 82] on button "Guardar" at bounding box center [706, 78] width 65 height 21
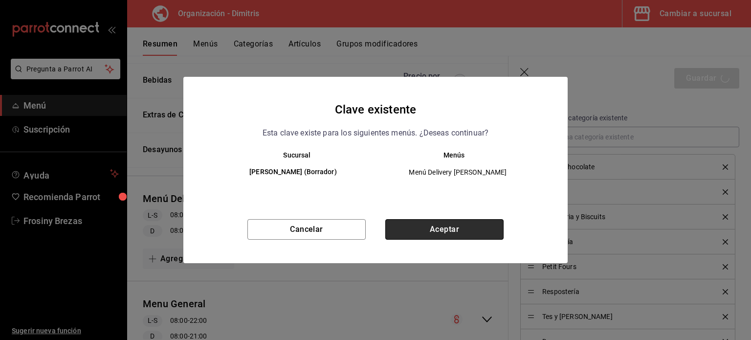
click at [442, 224] on button "Aceptar" at bounding box center [444, 229] width 118 height 21
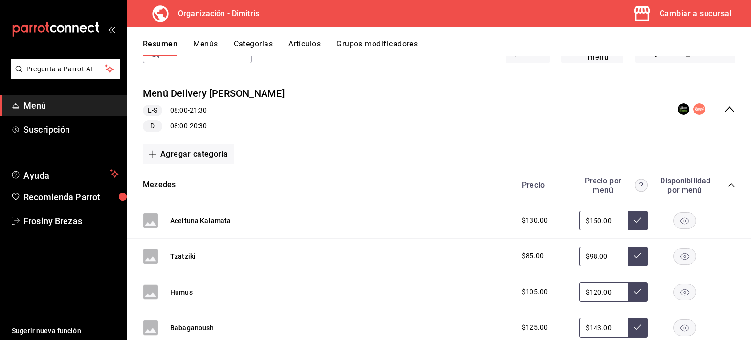
scroll to position [49, 0]
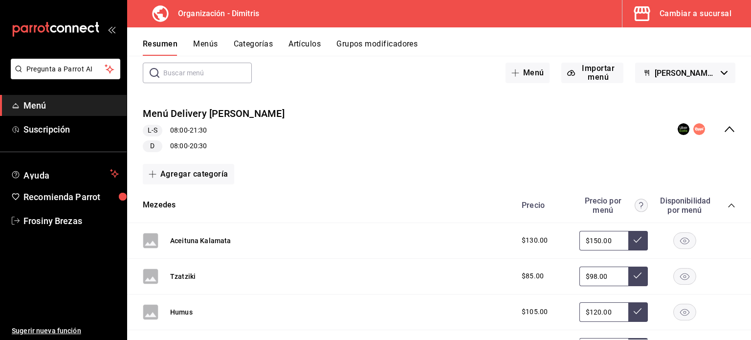
click at [724, 124] on icon "collapse-menu-row" at bounding box center [730, 129] width 12 height 12
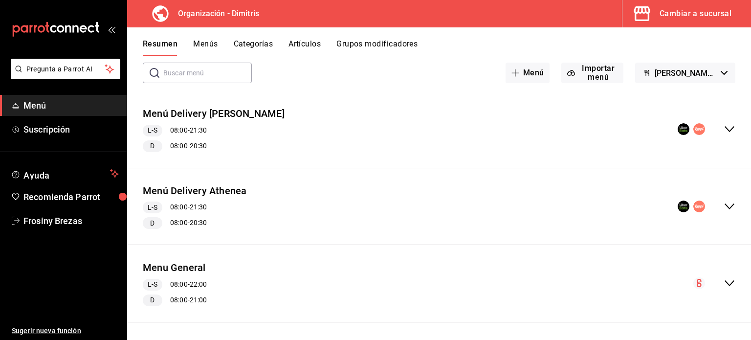
click at [724, 204] on icon "collapse-menu-row" at bounding box center [730, 206] width 12 height 12
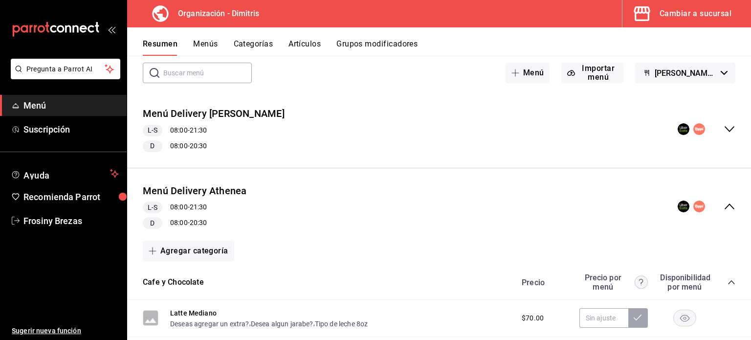
click at [721, 277] on div "Precio Precio por menú Disponibilidad por menú" at bounding box center [623, 282] width 223 height 19
click at [728, 280] on icon "collapse-category-row" at bounding box center [732, 282] width 8 height 8
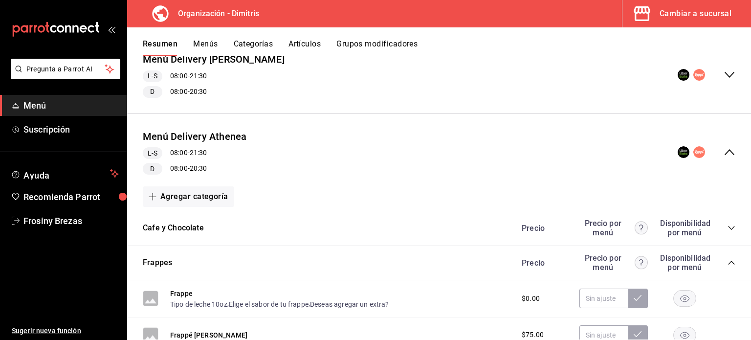
scroll to position [106, 0]
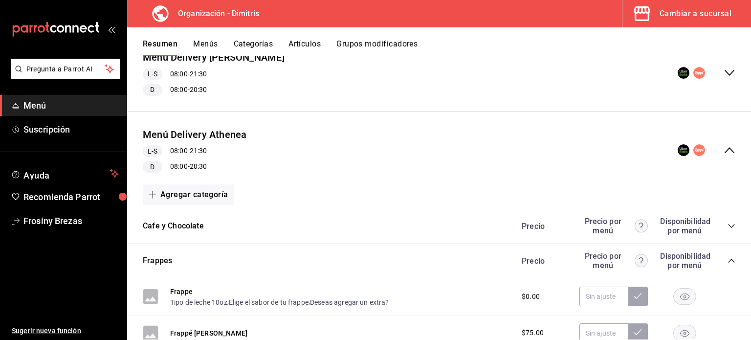
click at [728, 258] on icon "collapse-category-row" at bounding box center [732, 261] width 8 height 8
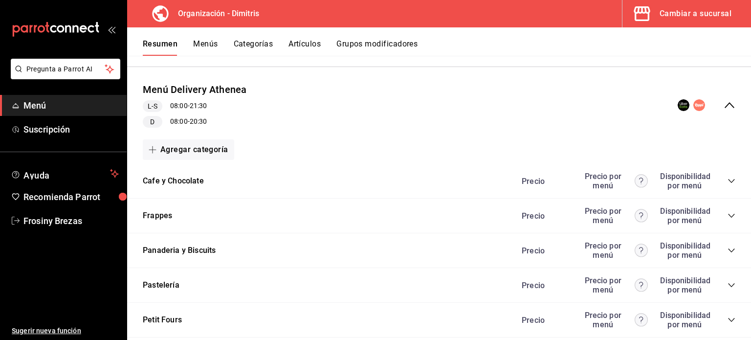
scroll to position [151, 0]
click at [728, 109] on div "Menú Delivery Athenea L-S 08:00 - 21:30 D 08:00 - 20:30" at bounding box center [439, 105] width 624 height 61
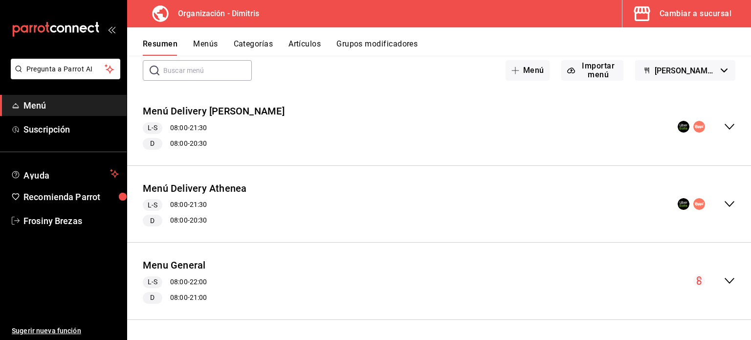
scroll to position [51, 0]
click at [724, 126] on icon "collapse-menu-row" at bounding box center [730, 127] width 12 height 12
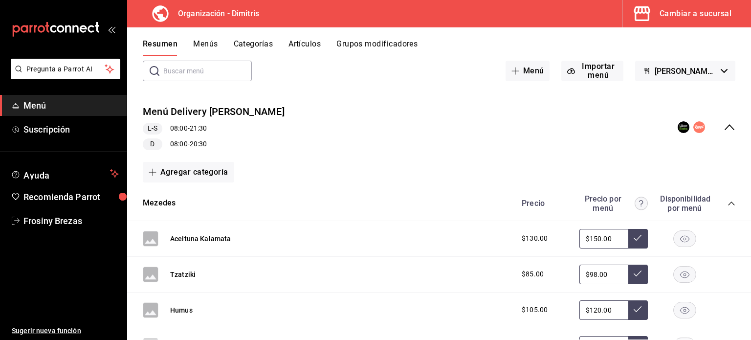
scroll to position [151, 0]
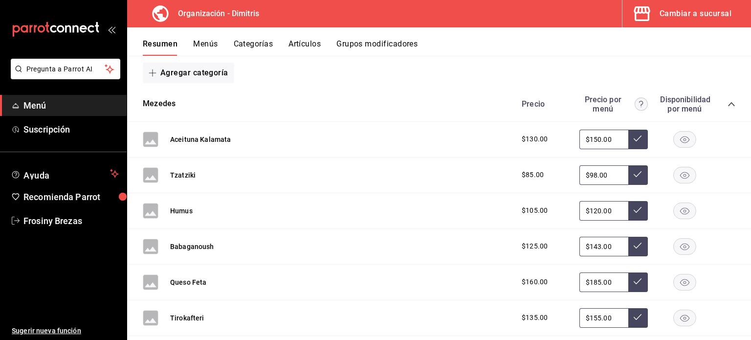
click at [728, 103] on icon "collapse-category-row" at bounding box center [731, 104] width 6 height 4
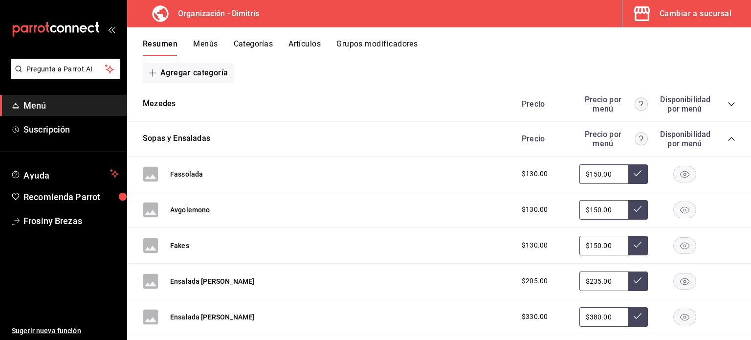
click at [728, 137] on icon "collapse-category-row" at bounding box center [732, 139] width 8 height 8
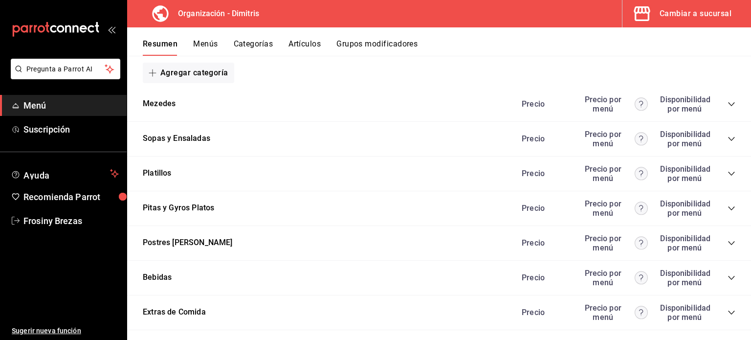
scroll to position [0, 0]
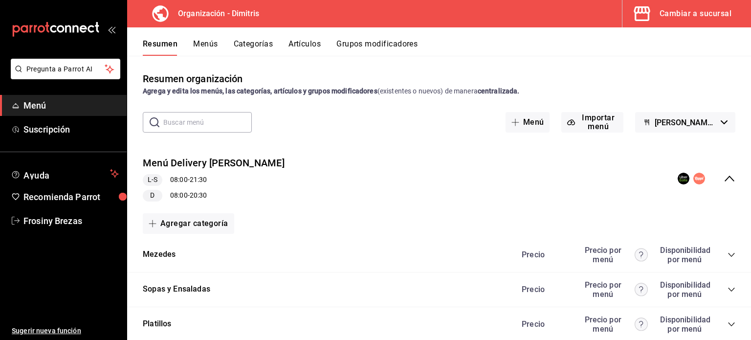
click at [724, 177] on icon "collapse-menu-row" at bounding box center [730, 179] width 12 height 12
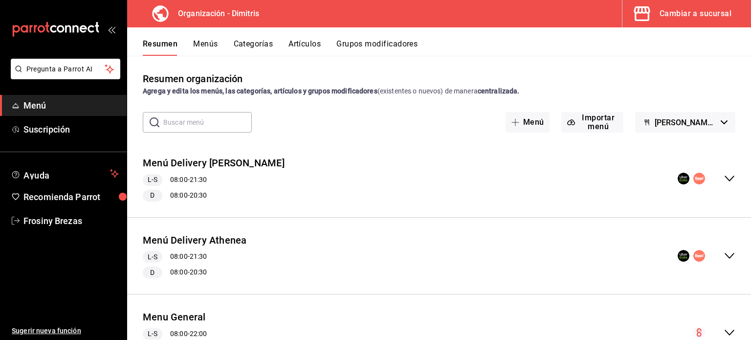
scroll to position [51, 0]
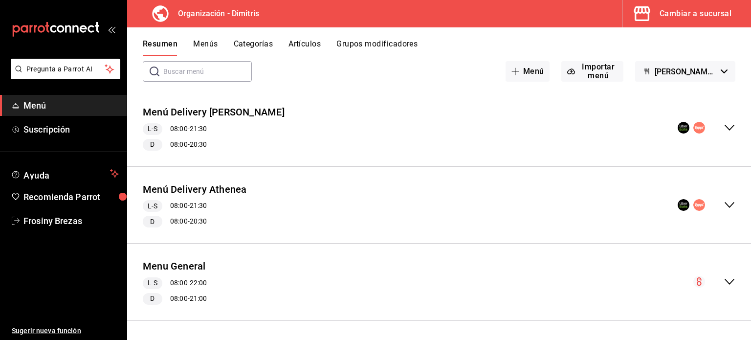
click at [725, 204] on icon "collapse-menu-row" at bounding box center [730, 205] width 10 height 6
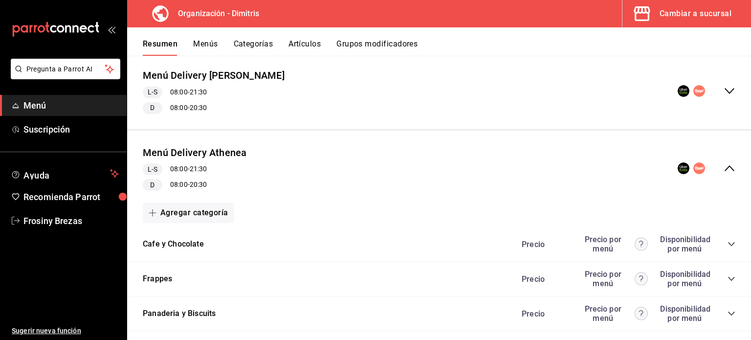
scroll to position [88, 0]
click at [210, 153] on button "Menú Delivery Athenea" at bounding box center [195, 152] width 104 height 14
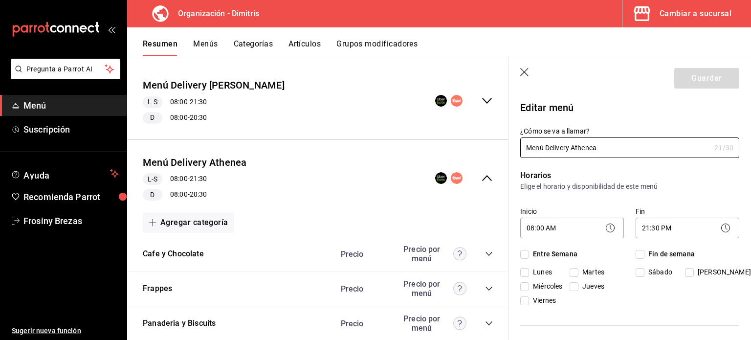
checkbox input "true"
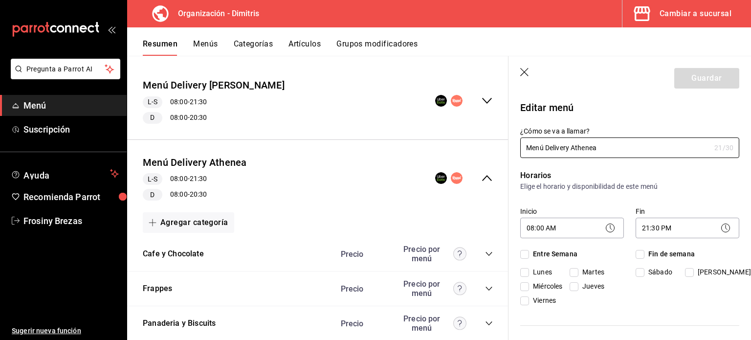
checkbox input "true"
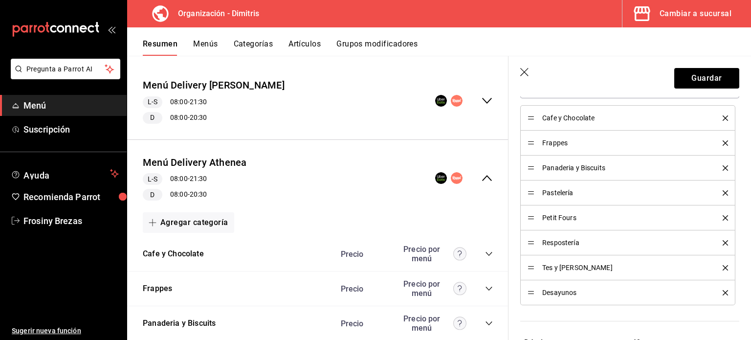
scroll to position [465, 0]
drag, startPoint x: 533, startPoint y: 268, endPoint x: 526, endPoint y: 171, distance: 97.5
click at [723, 241] on icon "delete" at bounding box center [725, 242] width 5 height 5
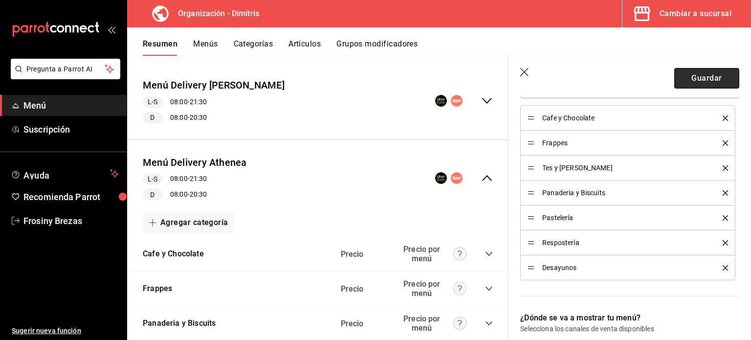
click at [703, 80] on button "Guardar" at bounding box center [706, 78] width 65 height 21
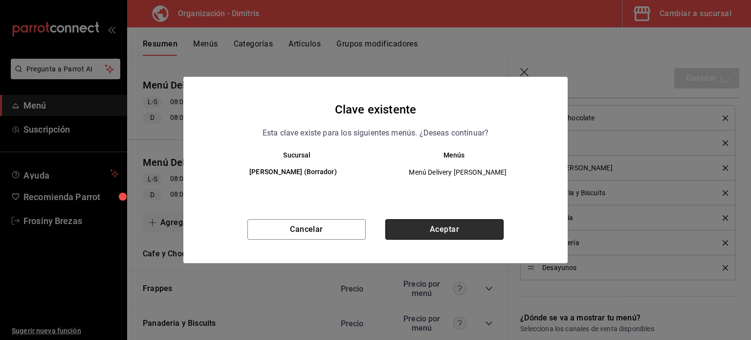
click at [457, 231] on button "Aceptar" at bounding box center [444, 229] width 118 height 21
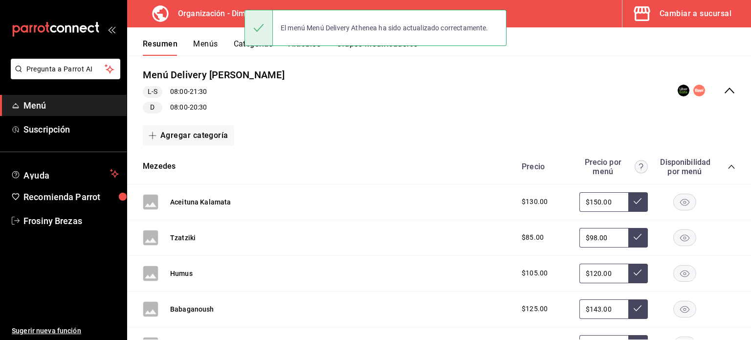
click at [726, 89] on icon "collapse-menu-row" at bounding box center [730, 91] width 12 height 12
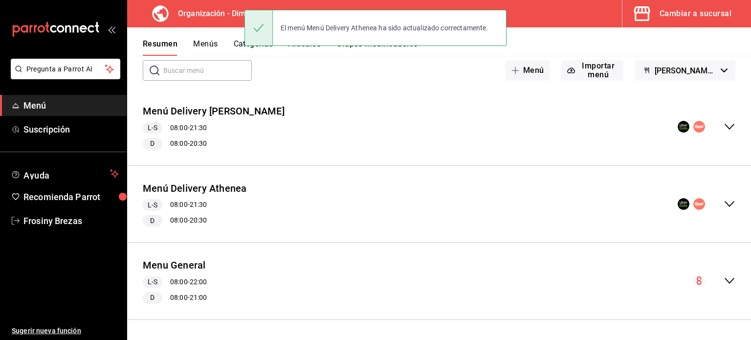
scroll to position [51, 0]
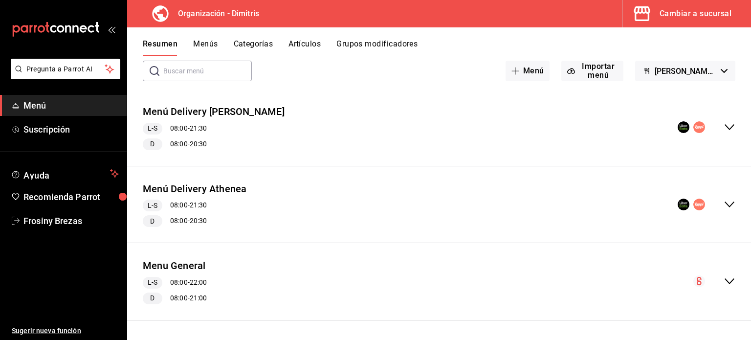
click at [722, 211] on div "Menú Delivery Athenea L-S 08:00 - 21:30 D 08:00 - 20:30" at bounding box center [439, 204] width 624 height 61
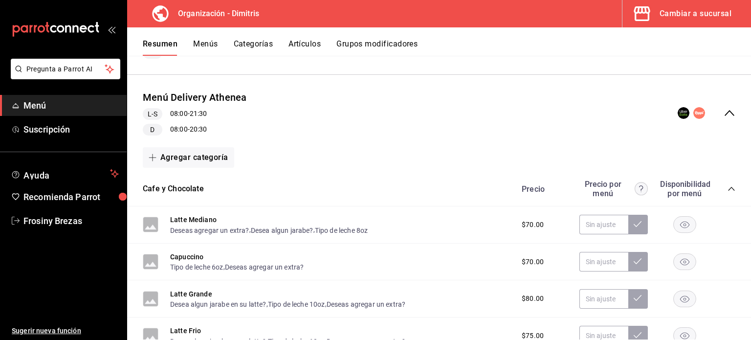
scroll to position [142, 0]
click at [724, 116] on icon "collapse-menu-row" at bounding box center [730, 114] width 12 height 12
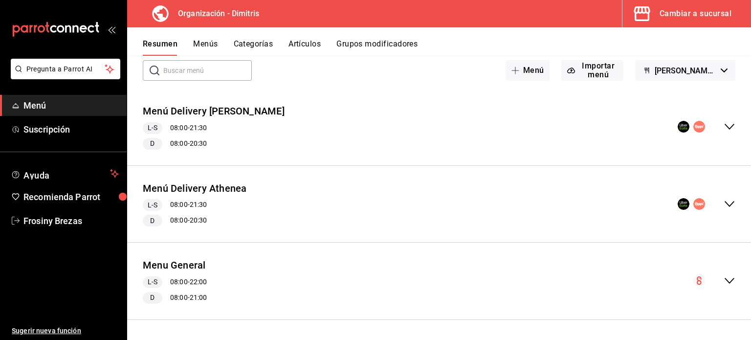
scroll to position [51, 0]
click at [380, 48] on button "Grupos modificadores" at bounding box center [376, 47] width 81 height 17
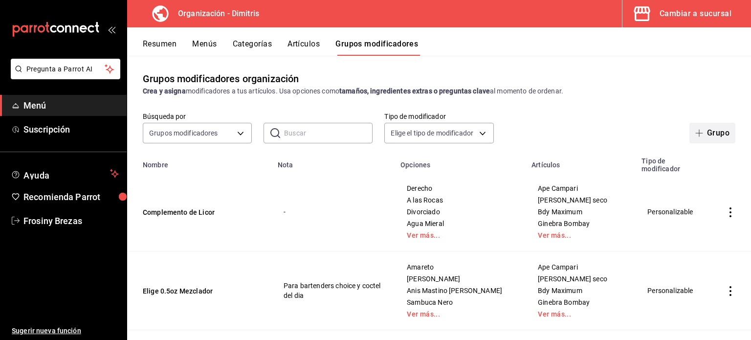
click at [695, 130] on icon "button" at bounding box center [699, 133] width 8 height 8
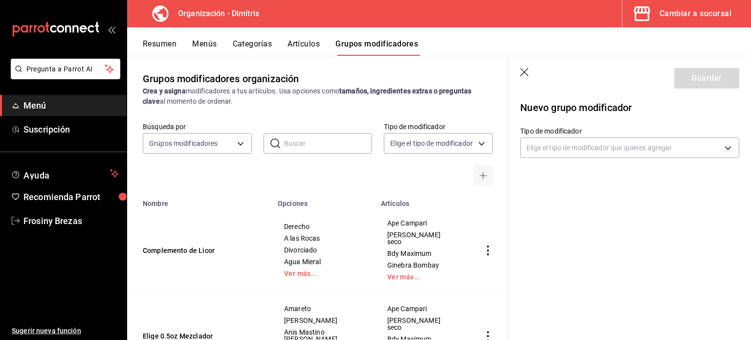
click at [565, 136] on div "Elige el tipo de modificador que quieres agregar" at bounding box center [629, 145] width 219 height 24
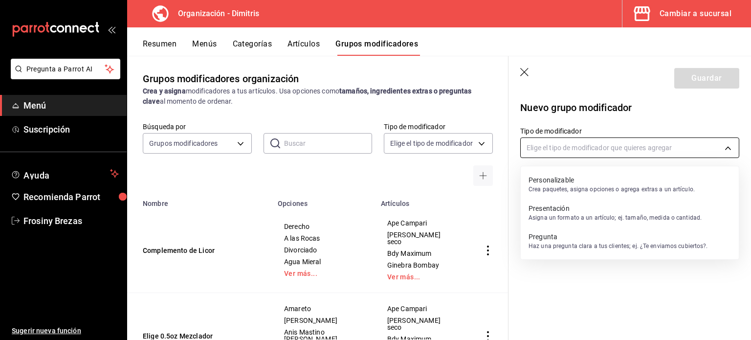
click at [565, 144] on body "Pregunta a Parrot AI Menú Suscripción Ayuda Recomienda Parrot Frosiny Brezas Su…" at bounding box center [375, 170] width 751 height 340
click at [579, 184] on p "Personalizable" at bounding box center [612, 180] width 166 height 10
type input "CUSTOMIZABLE"
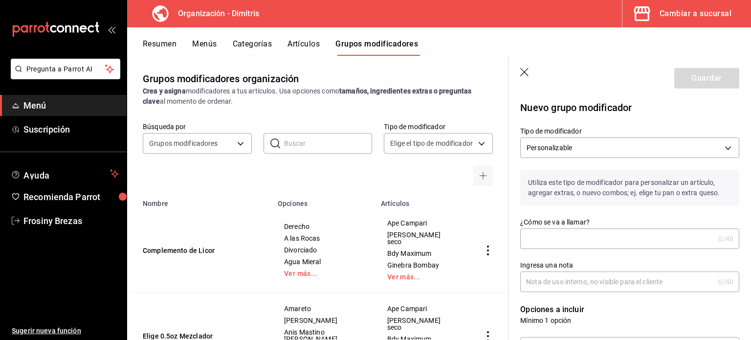
click at [571, 235] on input "¿Cómo se va a llamar?" at bounding box center [617, 239] width 194 height 20
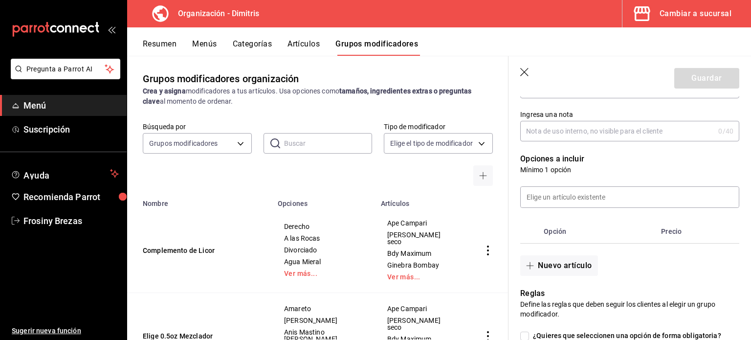
scroll to position [156, 0]
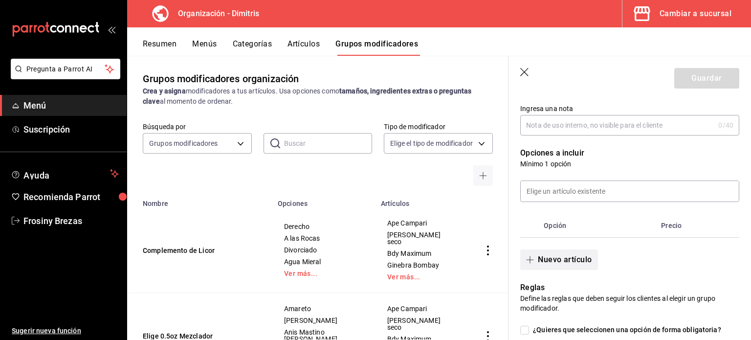
type input "Deseas tu cerveza preparada?"
click at [553, 266] on button "Nuevo artículo" at bounding box center [558, 259] width 77 height 21
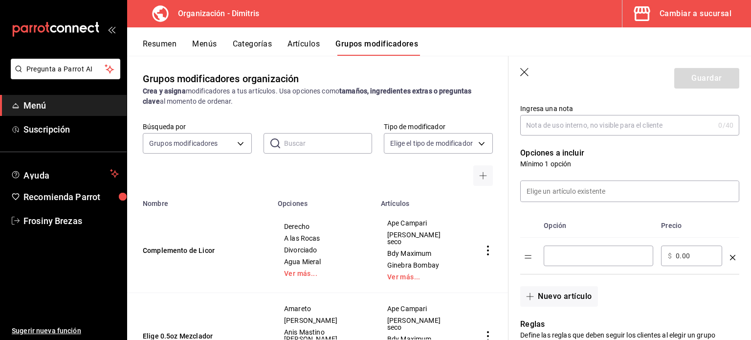
click at [557, 260] on input "optionsTable" at bounding box center [599, 256] width 96 height 10
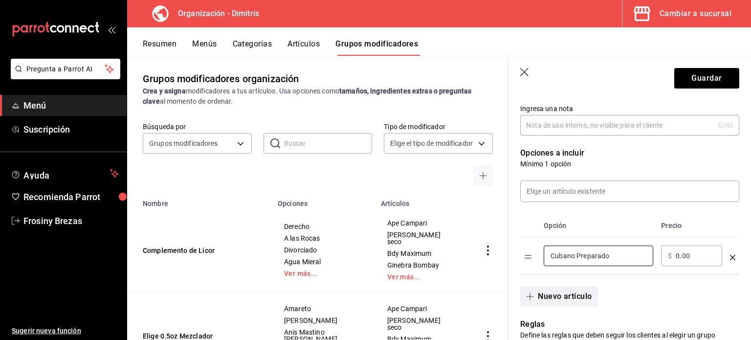
type input "Cubano Preparado"
click at [574, 292] on button "Nuevo artículo" at bounding box center [558, 296] width 77 height 21
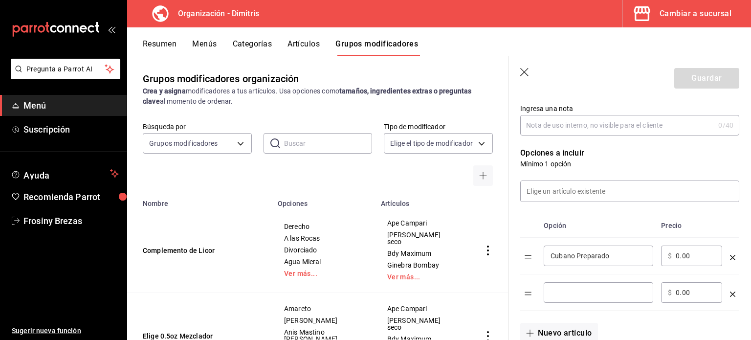
click at [574, 292] on input "optionsTable" at bounding box center [599, 293] width 96 height 10
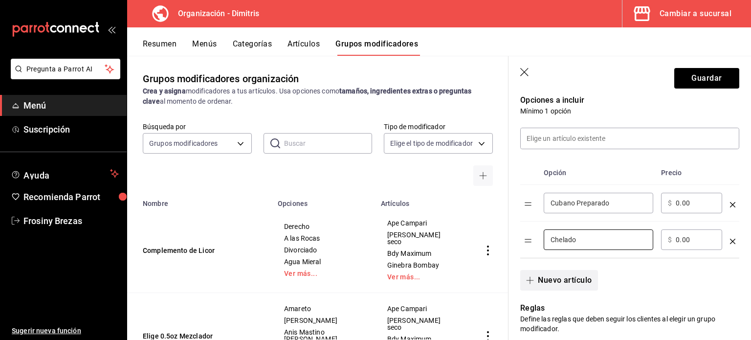
type input "Chelado"
click at [565, 284] on button "Nuevo artículo" at bounding box center [558, 280] width 77 height 21
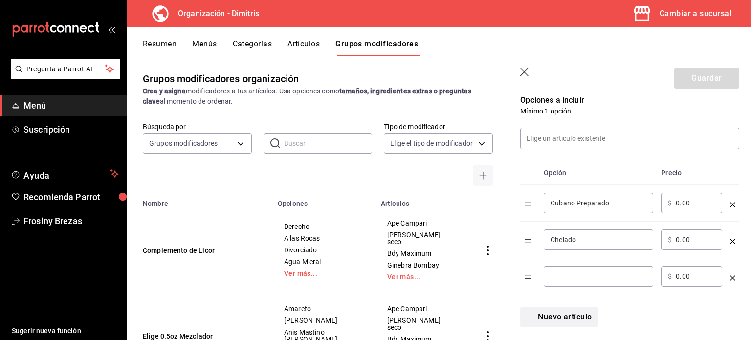
click at [565, 284] on div "​" at bounding box center [599, 276] width 110 height 21
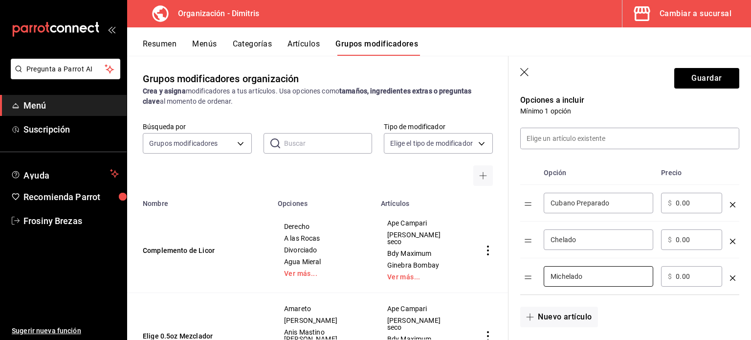
type input "Michelado"
click at [686, 279] on input "0.00" at bounding box center [696, 276] width 40 height 10
type input "15.00"
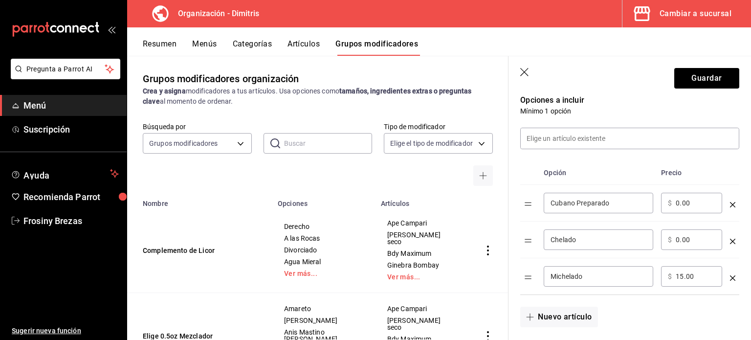
click at [680, 237] on input "0.00" at bounding box center [696, 240] width 40 height 10
type input "15.00"
click at [690, 274] on input "15.00" at bounding box center [696, 276] width 40 height 10
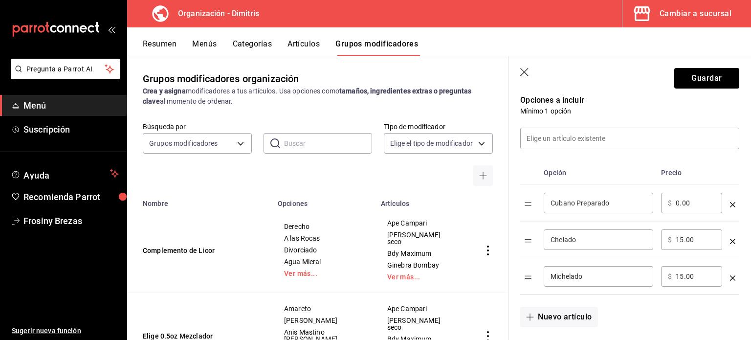
click at [690, 274] on input "15.00" at bounding box center [696, 276] width 40 height 10
type input "20.00"
click at [686, 209] on div "​ $ 0.00 ​" at bounding box center [691, 203] width 61 height 21
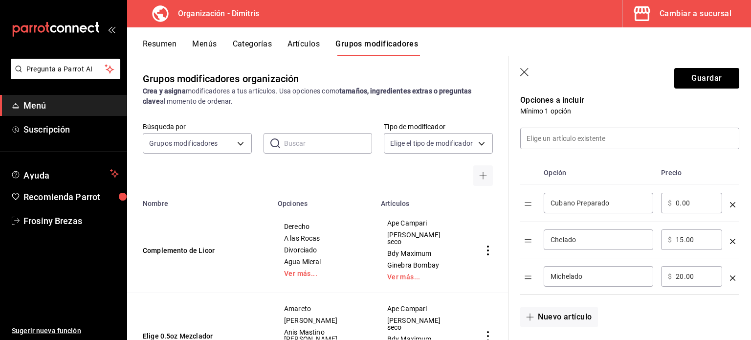
click at [685, 206] on input "0.00" at bounding box center [696, 203] width 40 height 10
type input "20.00"
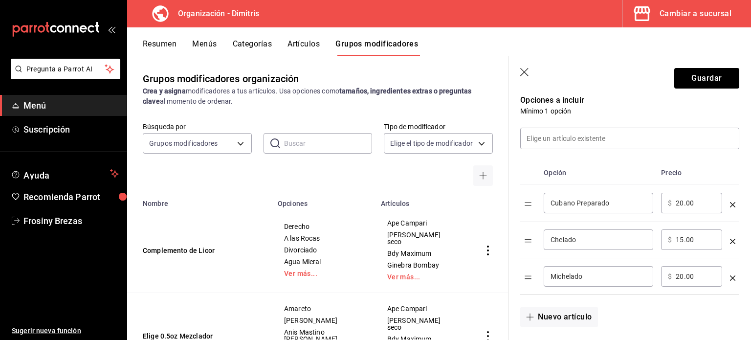
click at [616, 203] on input "Cubano Preparado" at bounding box center [599, 203] width 96 height 10
type input "Cubana"
click at [682, 308] on div "Nuevo artículo" at bounding box center [624, 311] width 231 height 32
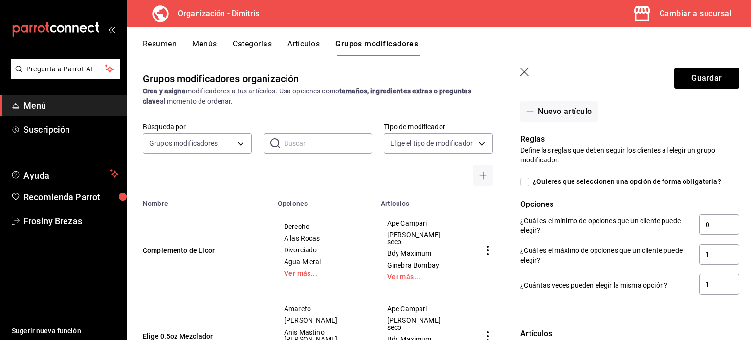
scroll to position [414, 0]
click at [706, 221] on input "0" at bounding box center [719, 225] width 40 height 21
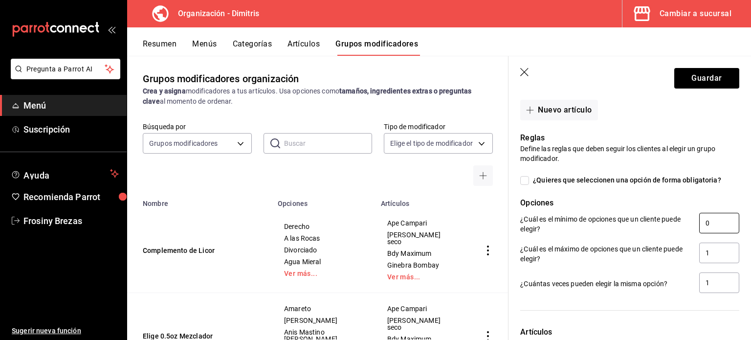
scroll to position [409, 0]
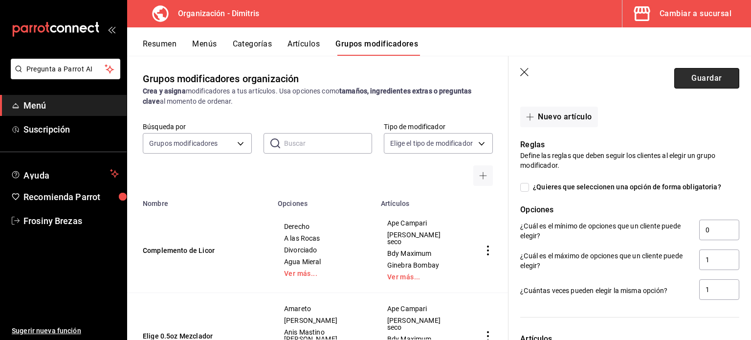
click at [693, 82] on button "Guardar" at bounding box center [706, 78] width 65 height 21
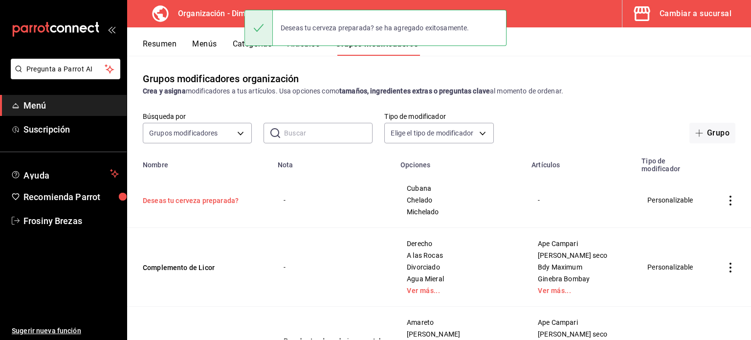
click at [194, 202] on button "Deseas tu cerveza preparada?" at bounding box center [201, 201] width 117 height 10
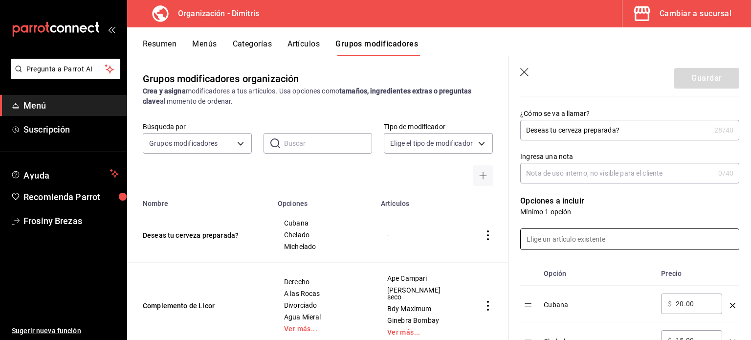
scroll to position [620, 0]
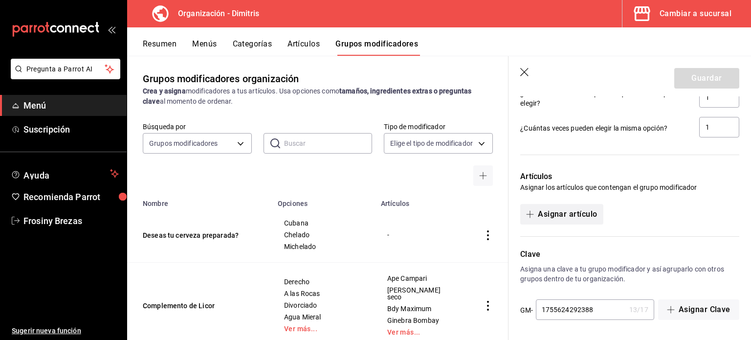
click at [569, 221] on button "Asignar artículo" at bounding box center [561, 214] width 83 height 21
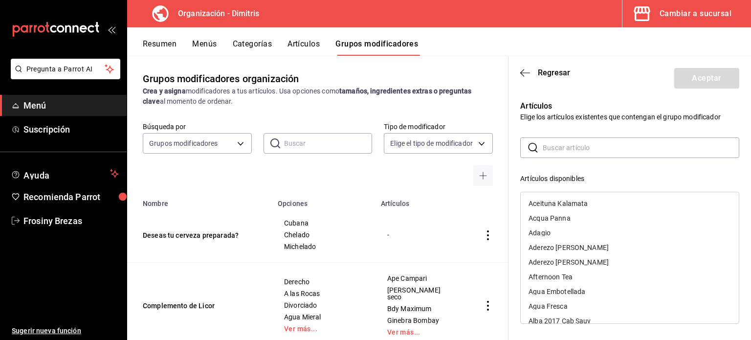
click at [548, 149] on input "text" at bounding box center [641, 148] width 197 height 20
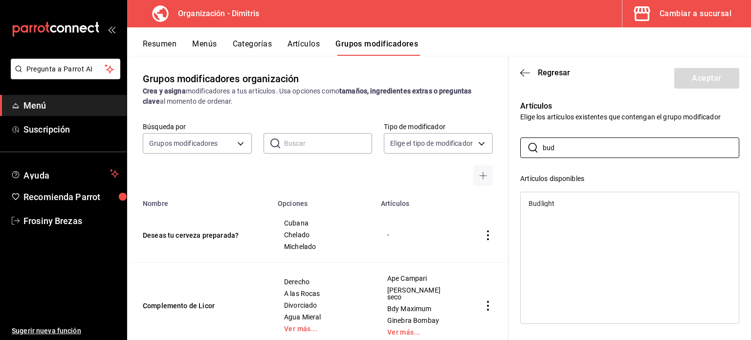
click at [558, 201] on div "Budlight" at bounding box center [630, 203] width 218 height 15
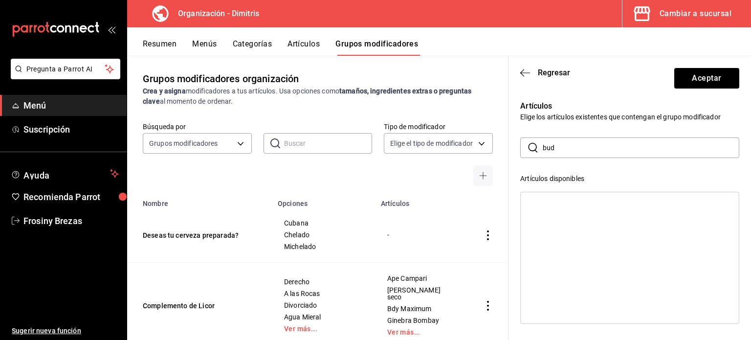
click at [563, 150] on input "bud" at bounding box center [641, 148] width 197 height 20
click at [557, 203] on div "Michelob Ultra" at bounding box center [551, 203] width 44 height 7
click at [553, 154] on input "mich" at bounding box center [641, 148] width 197 height 20
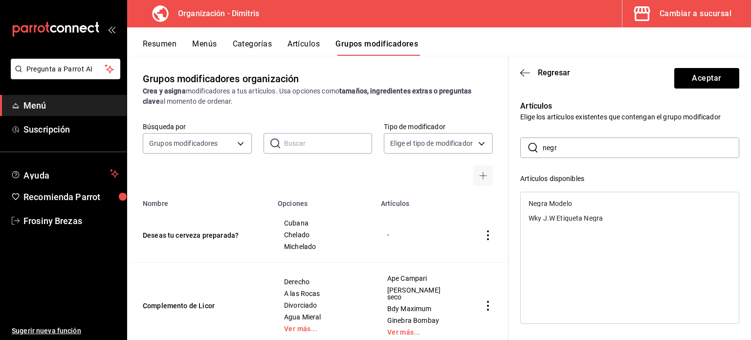
click at [569, 207] on div "Negra Modelo" at bounding box center [630, 203] width 218 height 15
click at [562, 148] on input "negr" at bounding box center [641, 148] width 197 height 20
click at [571, 200] on div "Modelo Especial" at bounding box center [554, 203] width 50 height 7
click at [559, 150] on input "mode" at bounding box center [641, 148] width 197 height 20
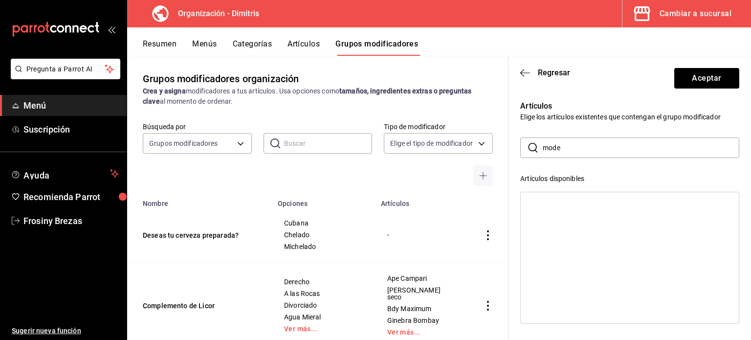
click at [559, 150] on input "mode" at bounding box center [641, 148] width 197 height 20
click at [561, 205] on div "Victoria" at bounding box center [630, 203] width 218 height 15
click at [554, 147] on input "vic" at bounding box center [641, 148] width 197 height 20
click at [570, 209] on div "[PERSON_NAME]" at bounding box center [630, 203] width 218 height 15
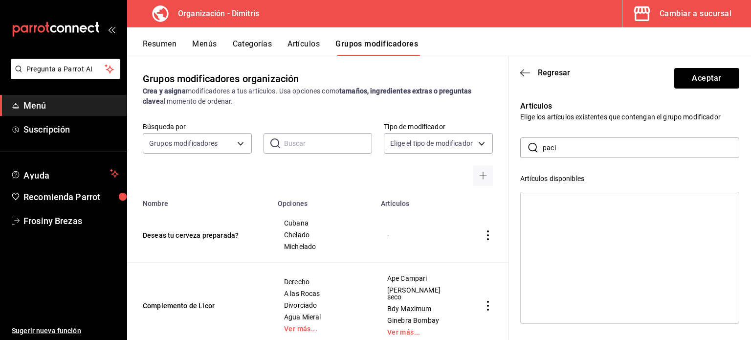
click at [561, 154] on input "paci" at bounding box center [641, 148] width 197 height 20
type input "coro"
click at [563, 202] on div "Corona Extra" at bounding box center [549, 203] width 41 height 7
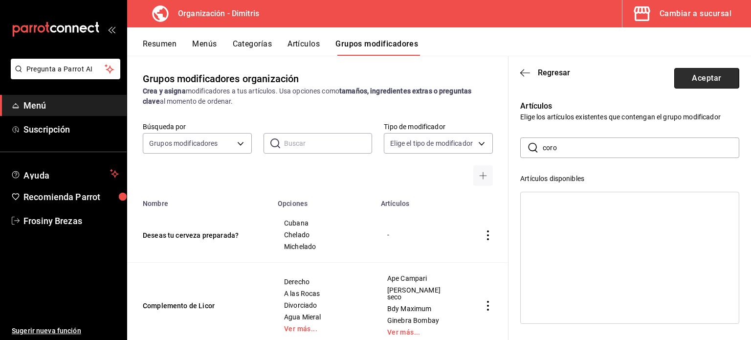
click at [696, 82] on button "Aceptar" at bounding box center [706, 78] width 65 height 21
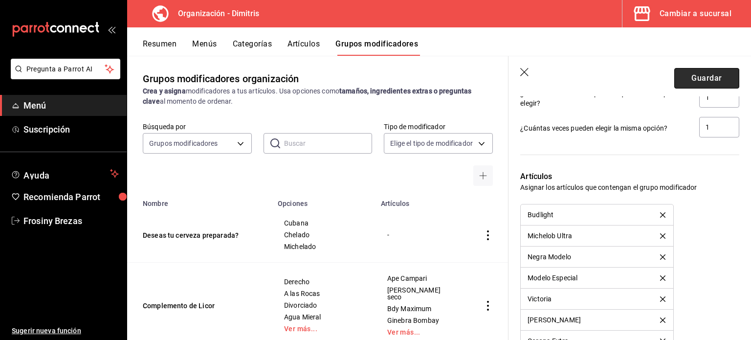
click at [698, 74] on button "Guardar" at bounding box center [706, 78] width 65 height 21
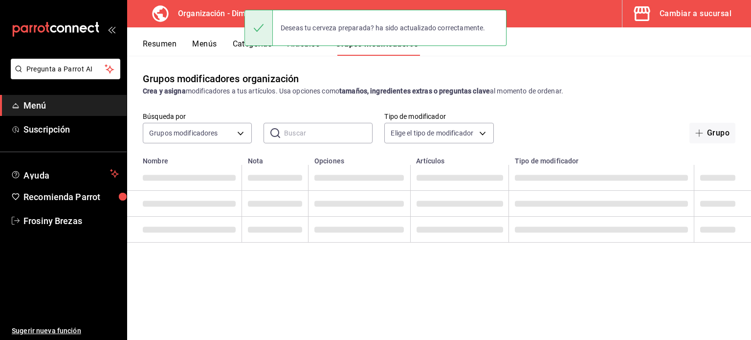
click at [170, 48] on button "Resumen" at bounding box center [160, 47] width 34 height 17
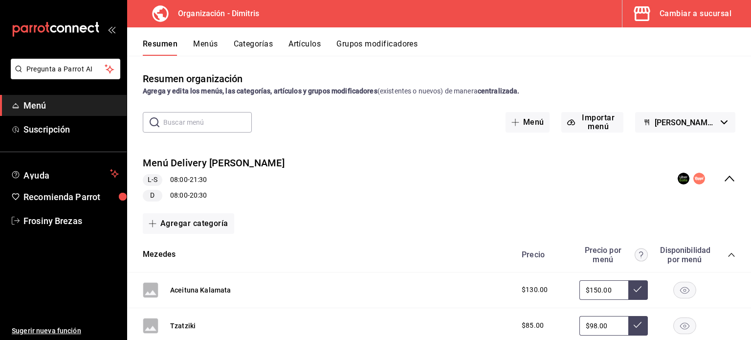
click at [724, 175] on icon "collapse-menu-row" at bounding box center [730, 179] width 12 height 12
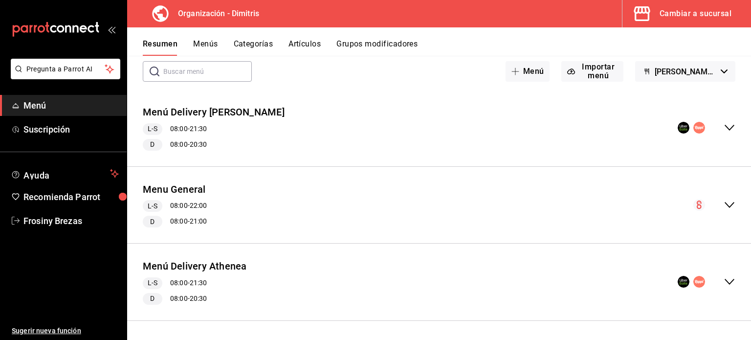
scroll to position [51, 0]
click at [730, 199] on div "Menu General L-S 08:00 - 22:00 D 08:00 - 21:00" at bounding box center [439, 205] width 624 height 61
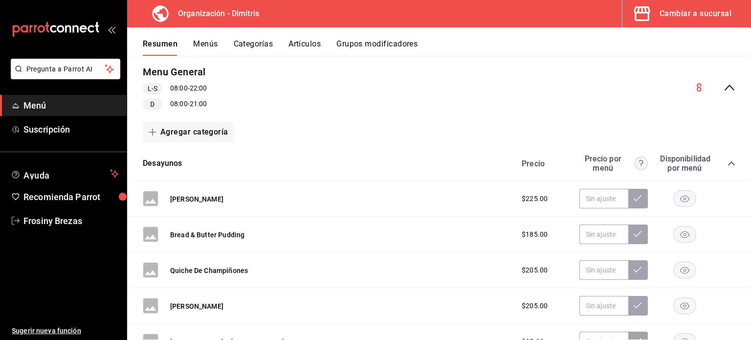
scroll to position [172, 0]
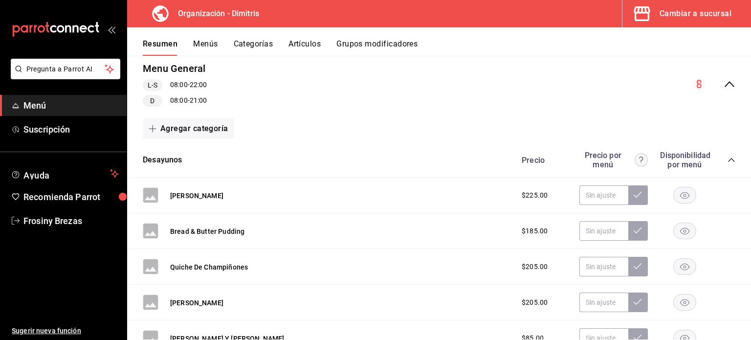
click at [728, 158] on icon "collapse-category-row" at bounding box center [732, 160] width 8 height 8
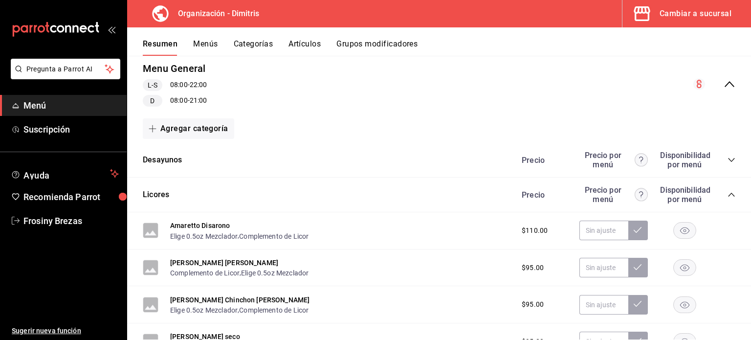
click at [728, 193] on icon "collapse-category-row" at bounding box center [732, 195] width 8 height 8
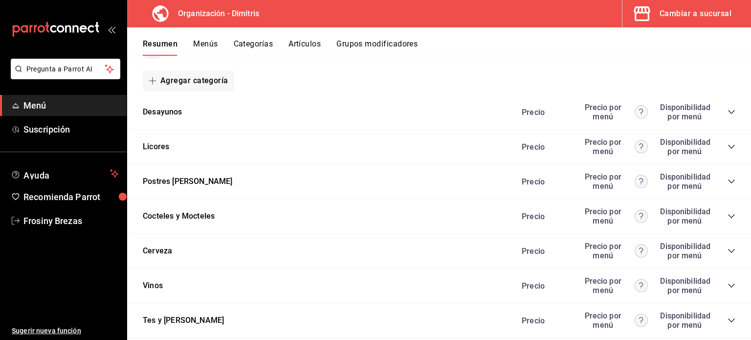
scroll to position [222, 0]
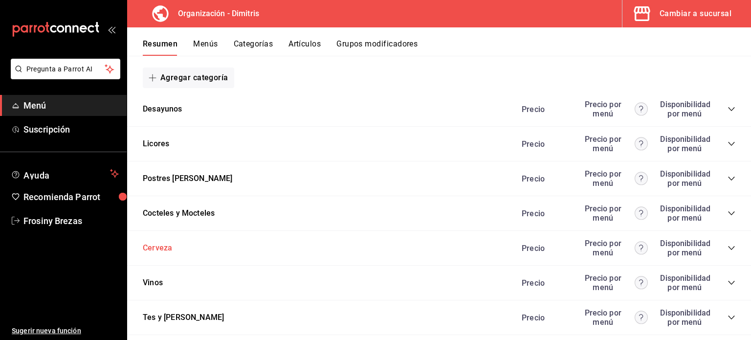
click at [162, 250] on button "Cerveza" at bounding box center [157, 248] width 29 height 11
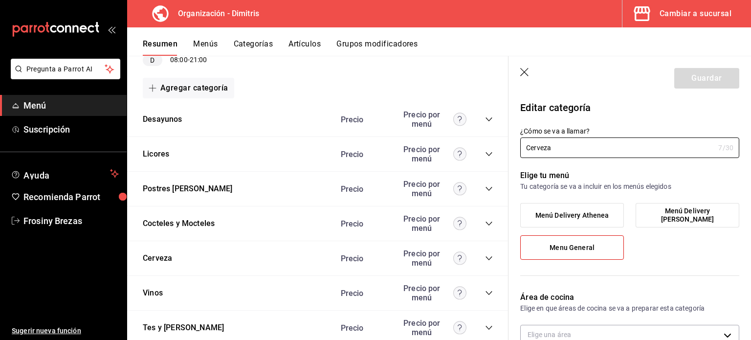
type input "796d8fdb-b304-4bf2-b4fe-90571d698882"
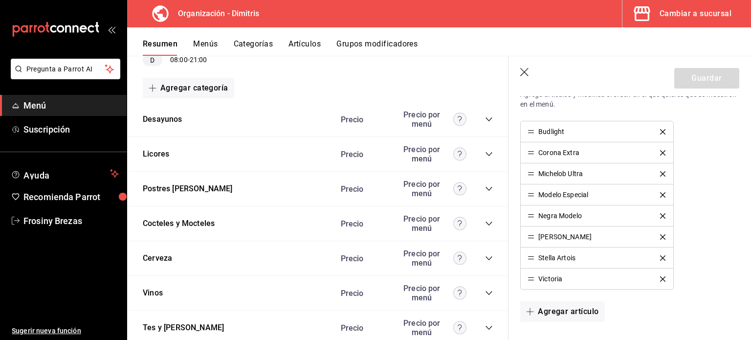
scroll to position [299, 0]
click at [527, 70] on icon "button" at bounding box center [525, 73] width 10 height 10
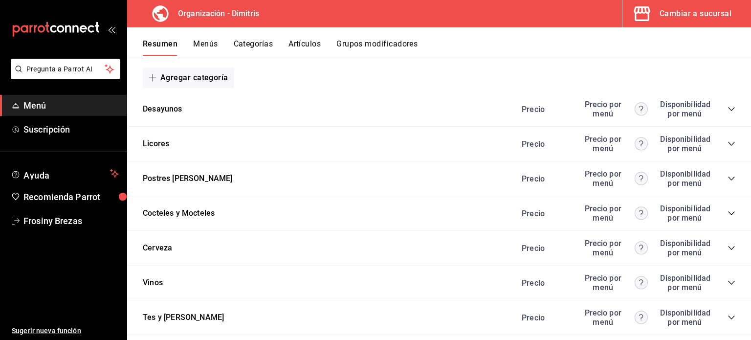
click at [728, 246] on icon "collapse-category-row" at bounding box center [732, 248] width 8 height 8
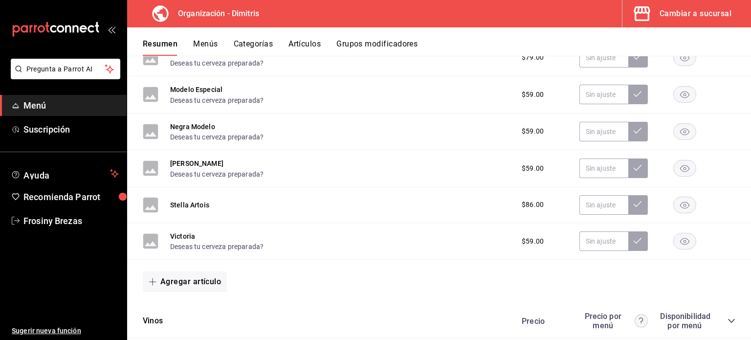
scroll to position [497, 0]
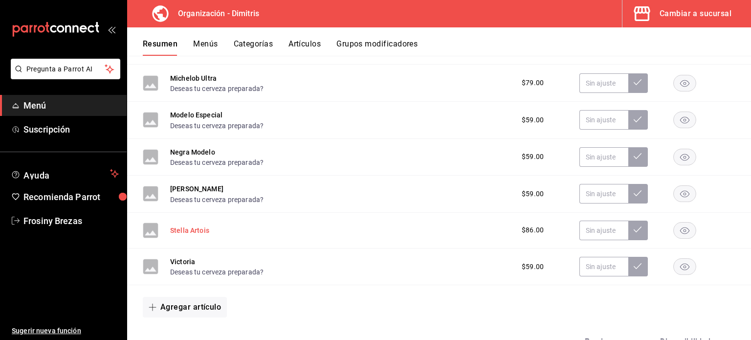
click at [190, 230] on button "Stella Artois" at bounding box center [189, 230] width 39 height 10
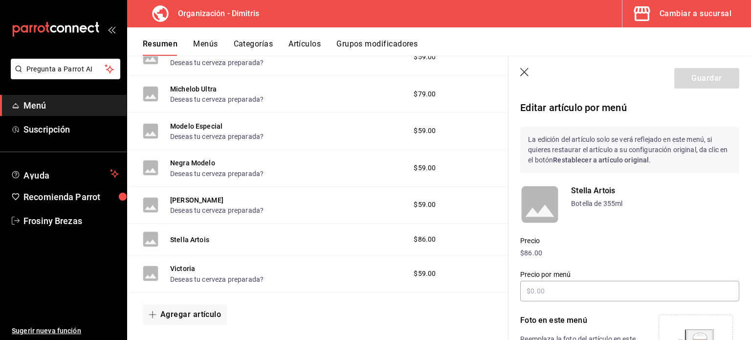
scroll to position [190, 0]
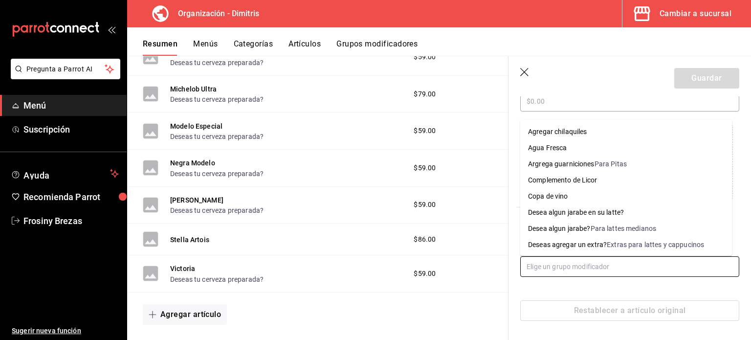
click at [581, 263] on input "text" at bounding box center [629, 266] width 219 height 21
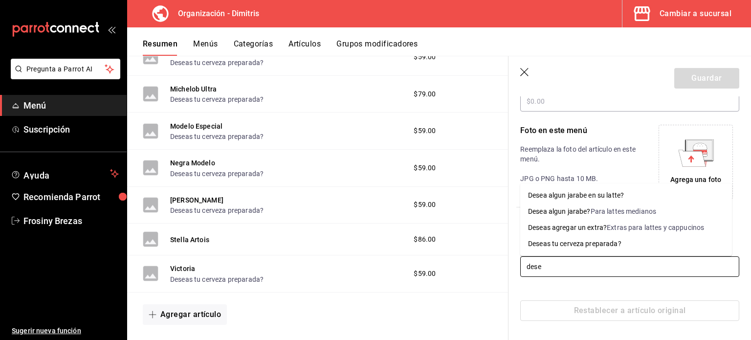
type input "desea"
click at [576, 246] on div "Deseas tu cerveza preparada?" at bounding box center [574, 244] width 93 height 10
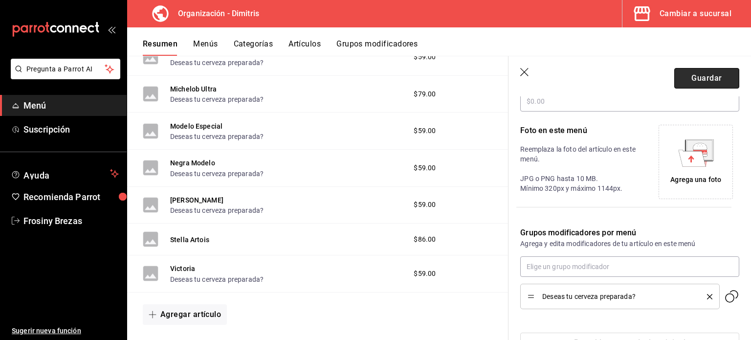
click at [689, 77] on button "Guardar" at bounding box center [706, 78] width 65 height 21
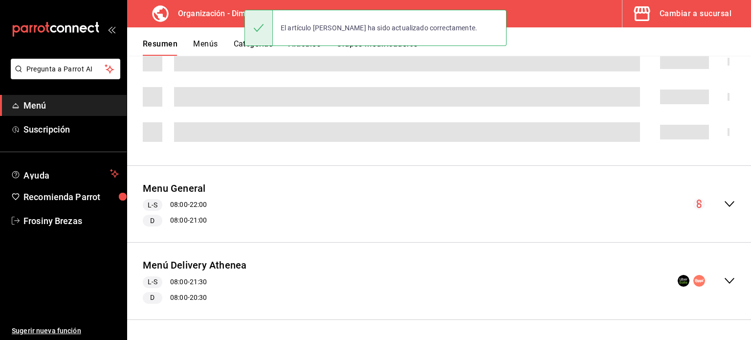
scroll to position [339, 0]
